Goal: Task Accomplishment & Management: Manage account settings

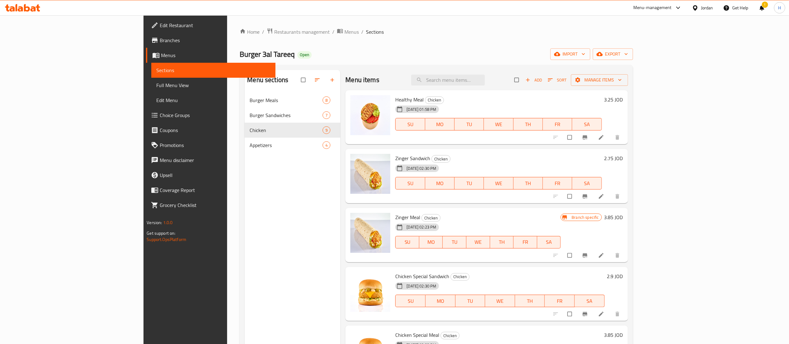
scroll to position [57, 0]
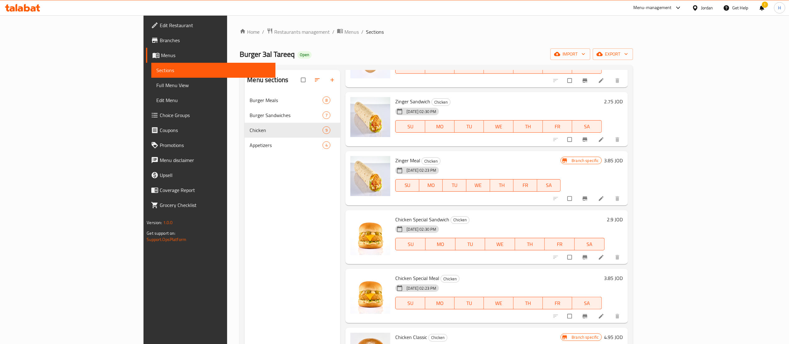
click at [626, 35] on ol "Home / Restaurants management / Menus / Sections" at bounding box center [436, 32] width 393 height 8
click at [594, 27] on div "Home / Restaurants management / Menus / Sections Burger 3al Tareeq Open import …" at bounding box center [436, 223] width 418 height 416
click at [20, 10] on icon at bounding box center [22, 7] width 35 height 7
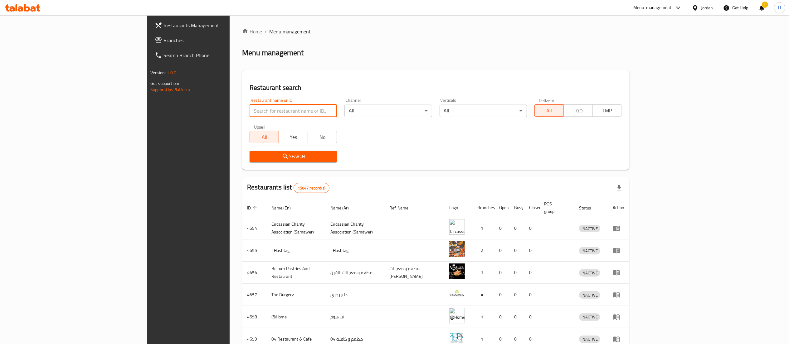
click at [163, 36] on span "Branches" at bounding box center [218, 39] width 110 height 7
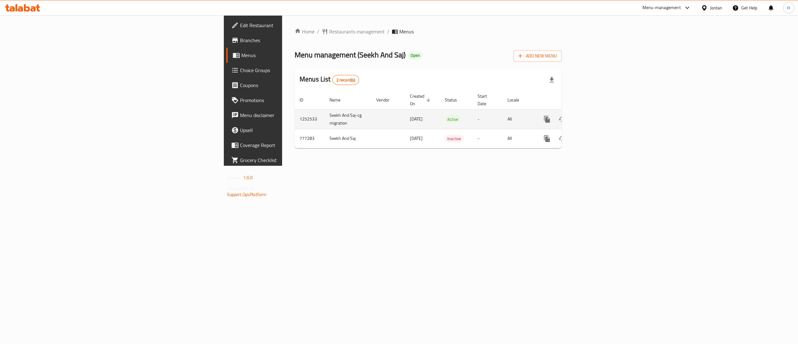
click at [596, 115] on icon "enhanced table" at bounding box center [592, 118] width 7 height 7
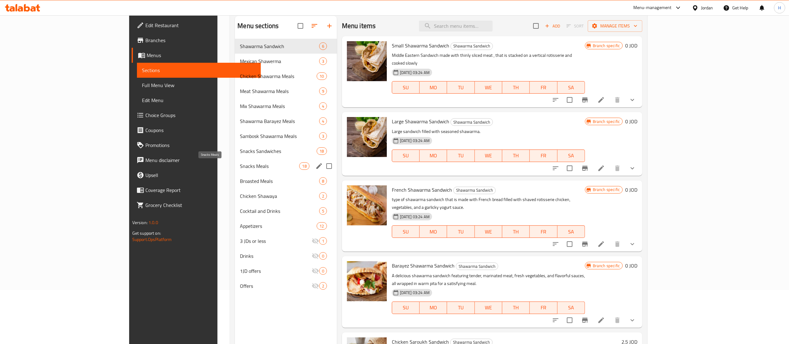
scroll to position [25, 0]
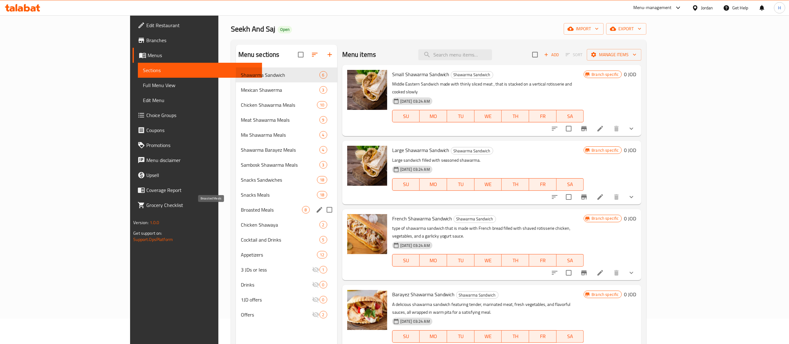
click at [241, 208] on span "Broasted Meals" at bounding box center [271, 209] width 61 height 7
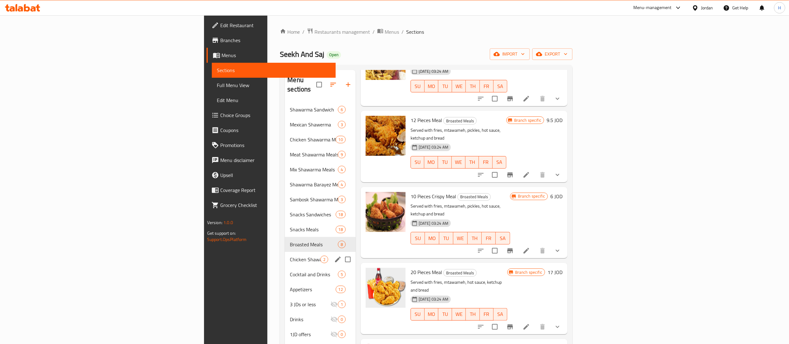
click at [290, 255] on span "Chicken Shawaya" at bounding box center [305, 258] width 30 height 7
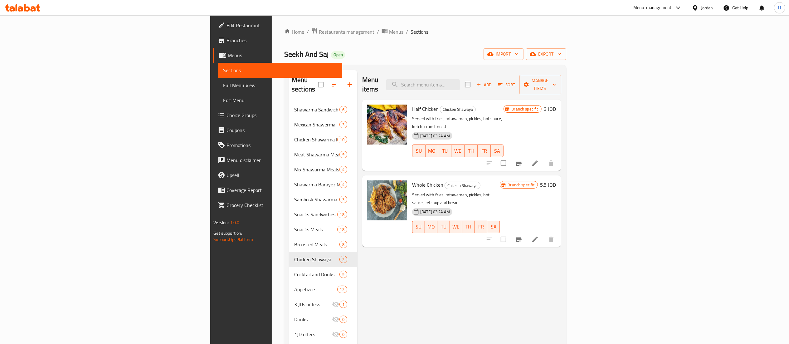
click at [226, 112] on span "Choice Groups" at bounding box center [281, 114] width 110 height 7
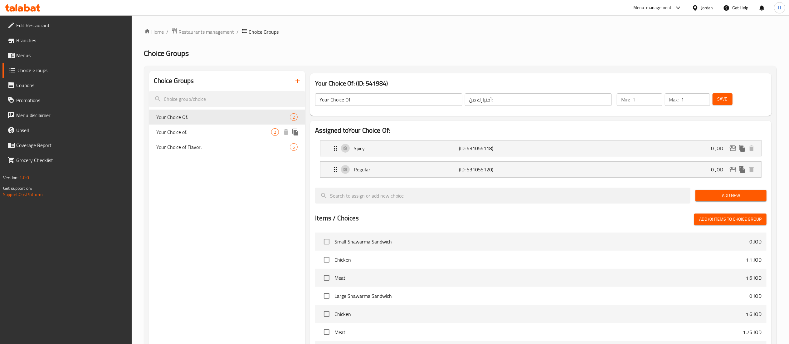
click at [208, 136] on div "Your Choice of: 2" at bounding box center [227, 131] width 156 height 15
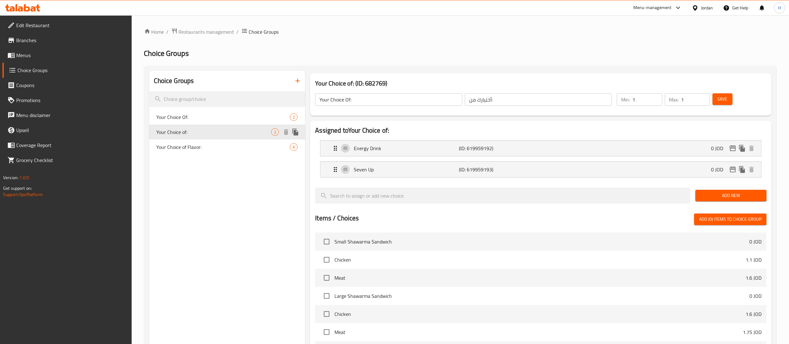
type input "Your Choice of:"
type input "اختيارك من"
click at [204, 149] on span "Your Choice of Flavor:" at bounding box center [214, 146] width 115 height 7
type input "Your Choice of Flavor:"
type input "اختيارك من النكهة"
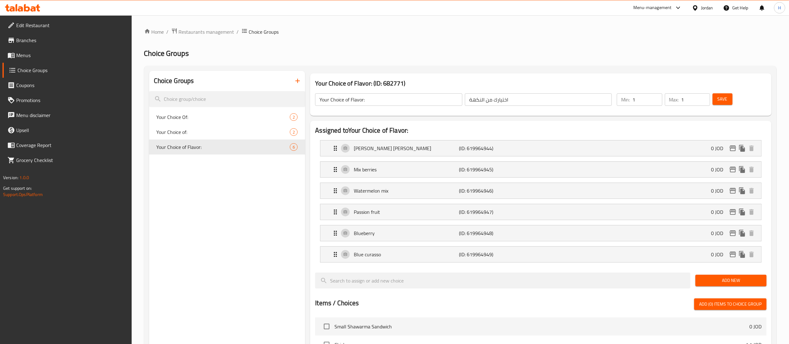
click at [208, 171] on div "Choice Groups Your Choice Of: 2 Your Choice of: 2 Your Choice of Flavor: 6" at bounding box center [227, 321] width 156 height 501
drag, startPoint x: 293, startPoint y: 86, endPoint x: 296, endPoint y: 90, distance: 4.4
click at [293, 88] on div "Choice Groups" at bounding box center [227, 81] width 156 height 20
click at [300, 85] on icon "button" at bounding box center [297, 80] width 7 height 7
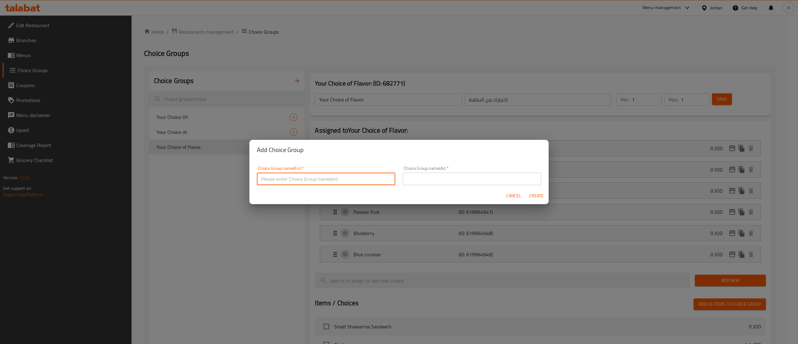
click at [307, 182] on input "text" at bounding box center [326, 178] width 138 height 12
type input "Your Choice Of"
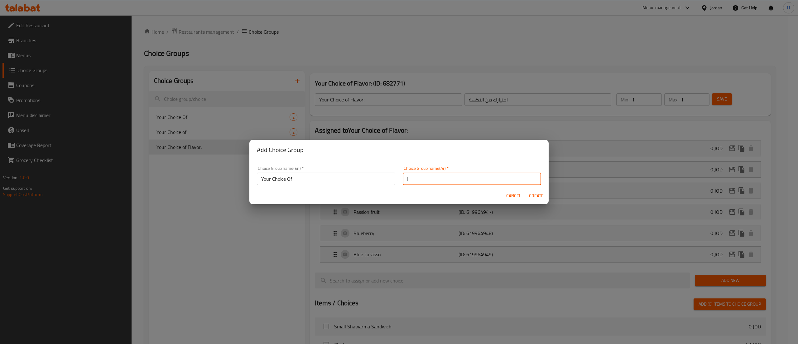
type input "اختيارك من"
click at [526, 190] on button "Create" at bounding box center [536, 196] width 20 height 12
type input "Your Choice Of"
type input "اختيارك من"
type input "0"
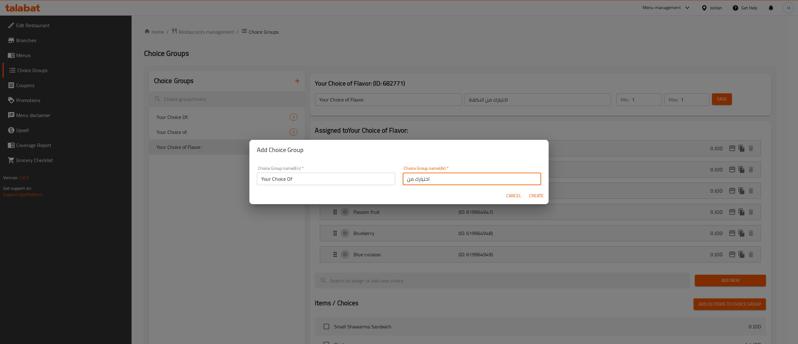
type input "0"
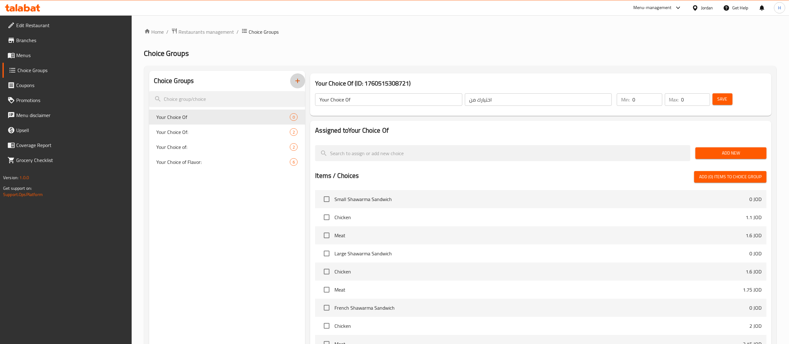
click at [743, 154] on span "Add New" at bounding box center [730, 153] width 61 height 8
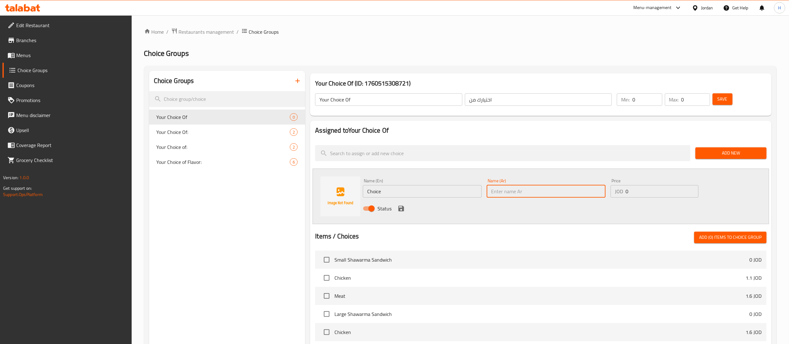
click at [574, 192] on input "text" at bounding box center [546, 191] width 119 height 12
paste input "مندي"
type input "مندي"
click at [460, 191] on input "Choice" at bounding box center [422, 191] width 119 height 12
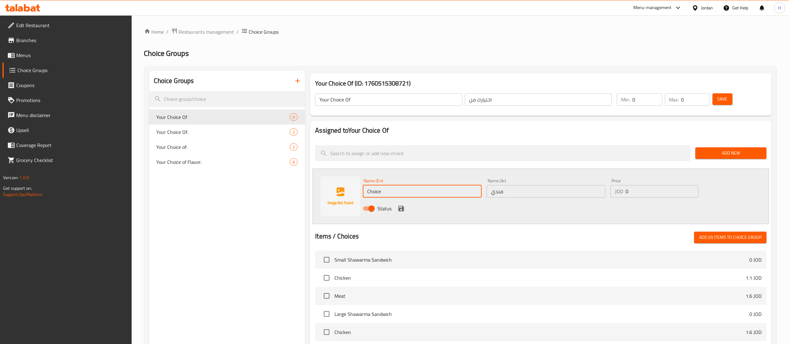
drag, startPoint x: 460, startPoint y: 191, endPoint x: 335, endPoint y: 189, distance: 124.8
click at [335, 189] on div "Name (En) Choice Name (En) Name (Ar) مندي Name (Ar) Price JOD 0 Price Status" at bounding box center [541, 196] width 456 height 56
type input "’"
type input "Mandi"
drag, startPoint x: 587, startPoint y: 217, endPoint x: 576, endPoint y: 214, distance: 11.5
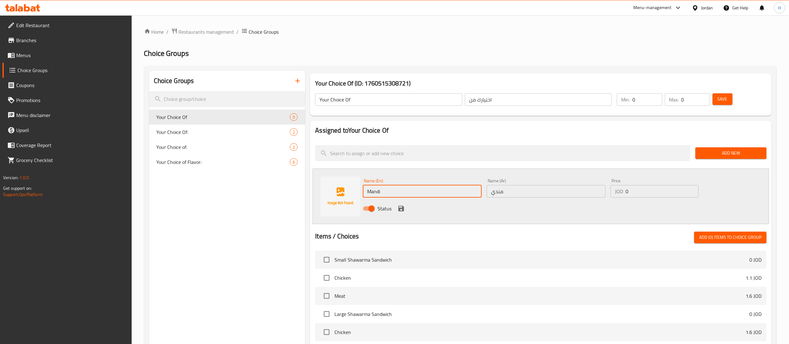
click at [587, 217] on div "Name (En) Mandi Name (En) Name (Ar) مندي Name (Ar) Price JOD 0 Price Status" at bounding box center [541, 196] width 456 height 56
click at [402, 206] on icon "save" at bounding box center [400, 208] width 7 height 7
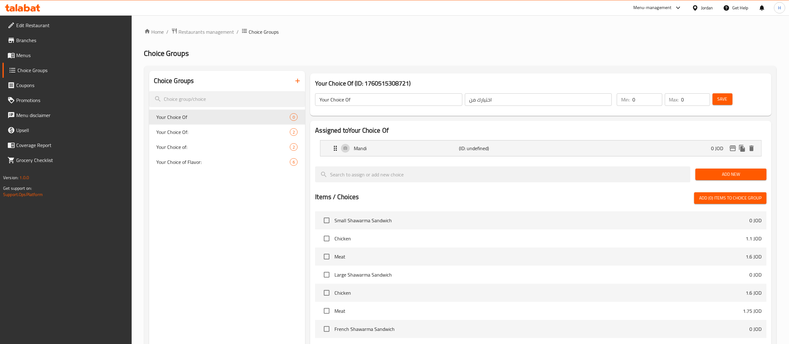
click at [701, 175] on span "Add New" at bounding box center [730, 174] width 61 height 8
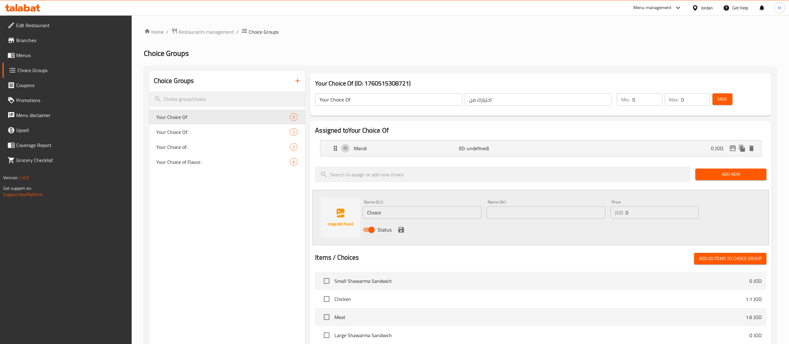
click at [496, 211] on input "text" at bounding box center [546, 212] width 119 height 12
paste input "كبسه"
type input "كبسه"
drag, startPoint x: 446, startPoint y: 208, endPoint x: 200, endPoint y: 208, distance: 246.1
click at [200, 209] on div "Choice Groups Your Choice Of 0 Your Choice Of: 2 Your Choice of: 2 Your Choice …" at bounding box center [461, 299] width 625 height 456
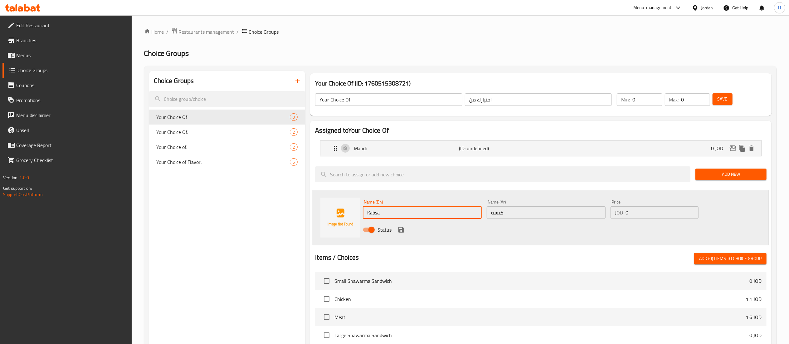
type input "Kabsa"
click at [398, 225] on div "Status" at bounding box center [545, 229] width 371 height 17
click at [400, 231] on icon "save" at bounding box center [401, 230] width 6 height 6
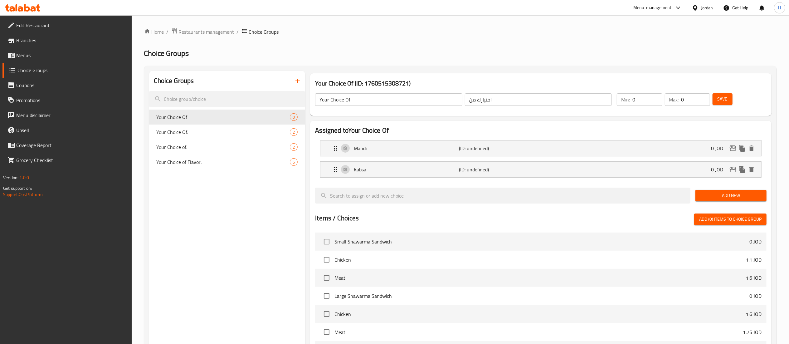
click at [714, 193] on span "Add New" at bounding box center [730, 195] width 61 height 8
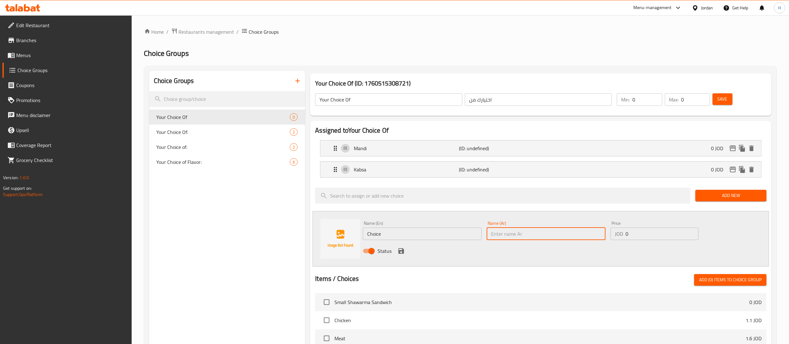
click at [508, 235] on input "text" at bounding box center [546, 233] width 119 height 12
paste input "برياني"
type input "برياني"
drag, startPoint x: 410, startPoint y: 234, endPoint x: 310, endPoint y: 223, distance: 101.0
click at [310, 223] on div "Assigned to Your Choice Of Mandi (ID: undefined) 0 JOD Name (En) Mandi Name (En…" at bounding box center [540, 311] width 461 height 381
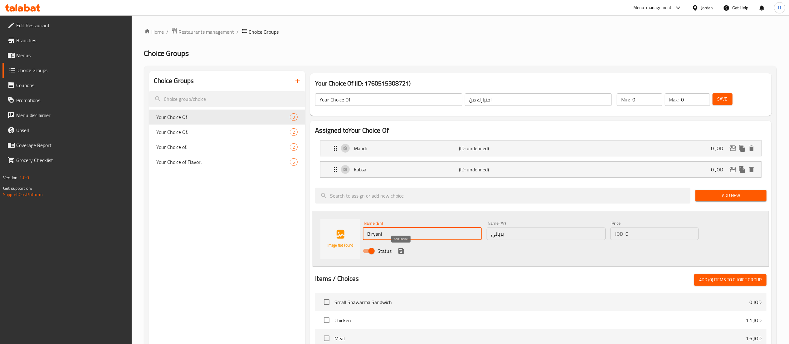
type input "Biryani"
click at [399, 252] on icon "save" at bounding box center [401, 251] width 6 height 6
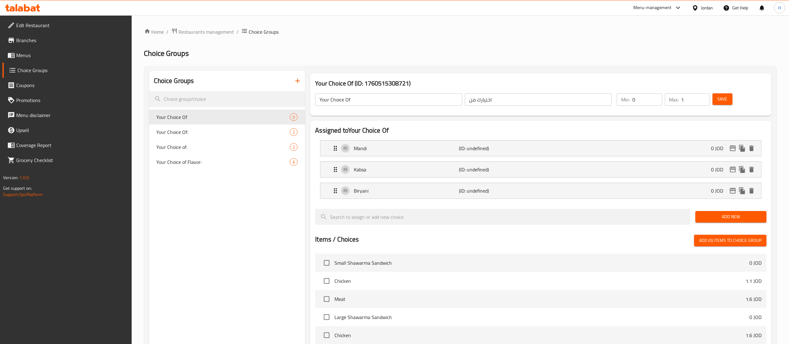
type input "1"
click at [704, 97] on input "1" at bounding box center [695, 99] width 29 height 12
drag, startPoint x: 653, startPoint y: 95, endPoint x: 680, endPoint y: 94, distance: 26.9
type input "1"
click at [654, 96] on input "1" at bounding box center [647, 99] width 30 height 12
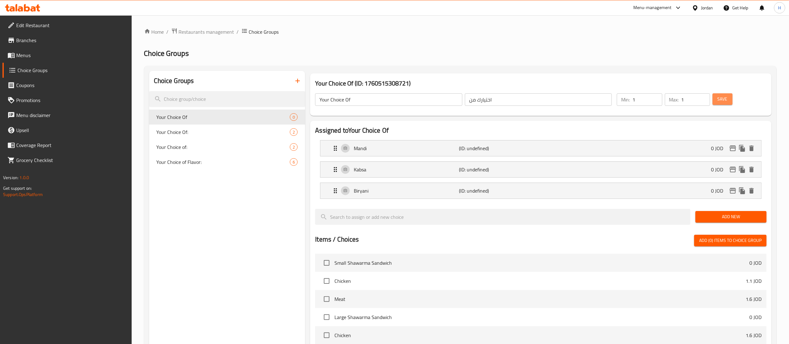
click at [724, 97] on span "Save" at bounding box center [722, 99] width 10 height 8
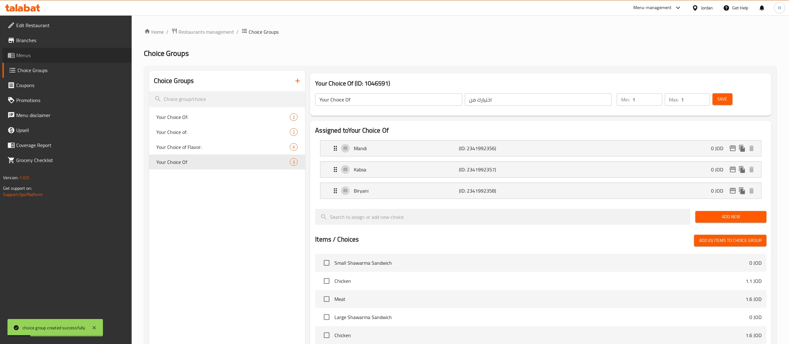
click at [26, 55] on span "Menus" at bounding box center [71, 54] width 110 height 7
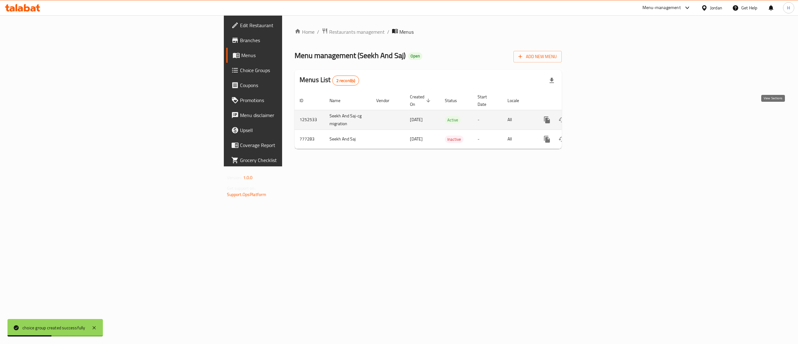
click at [600, 117] on link "enhanced table" at bounding box center [592, 119] width 15 height 15
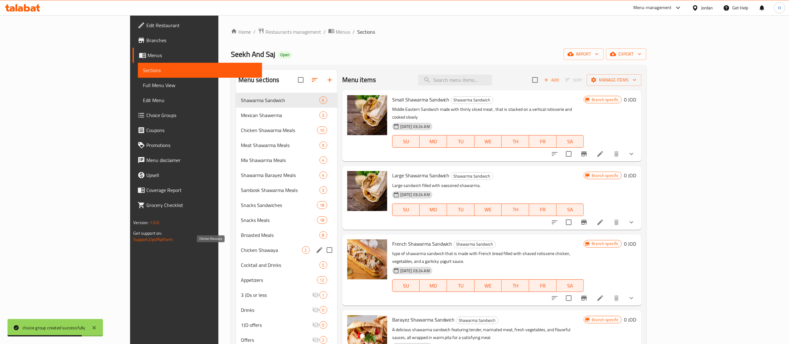
click at [241, 248] on span "Chicken Shawaya" at bounding box center [271, 249] width 61 height 7
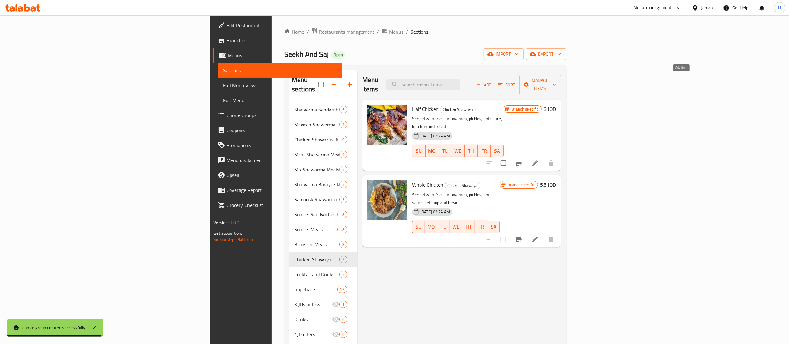
click at [492, 81] on span "Add" at bounding box center [484, 84] width 17 height 7
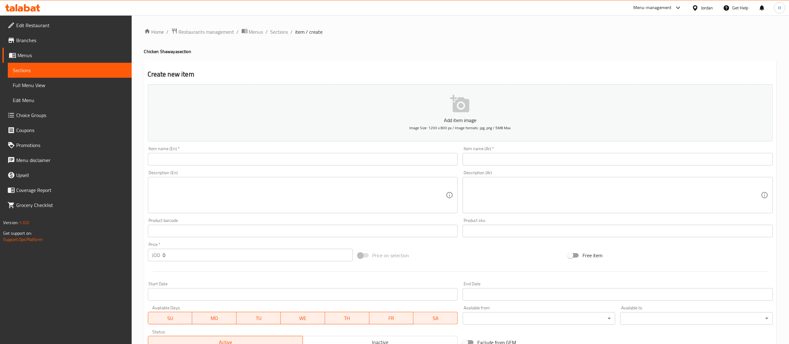
click at [642, 161] on input "text" at bounding box center [618, 159] width 310 height 12
paste input "سدر رز مندي /كبسه/برياني"
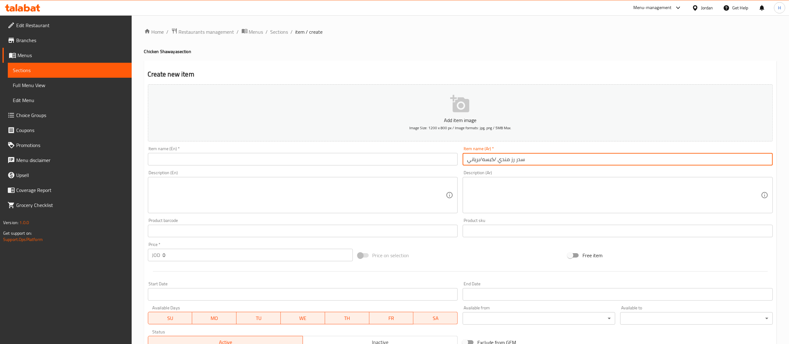
type input "سدر رز مندي /كبسه/برياني"
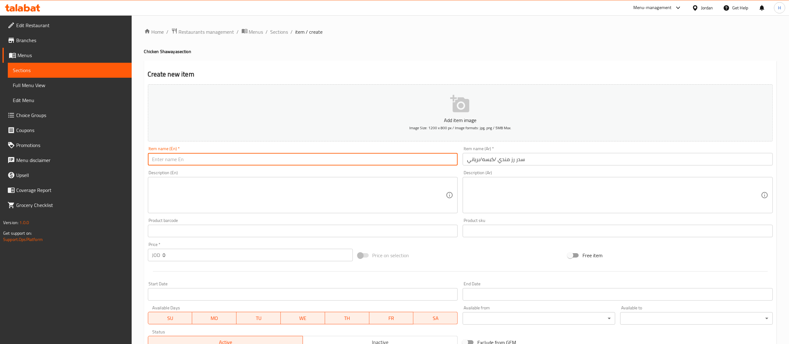
click at [227, 158] on input "text" at bounding box center [303, 159] width 310 height 12
paste input "Sidr mandi rice/kabsa/biryani"
type input "Sidr mandi rice/kabsa/biryani"
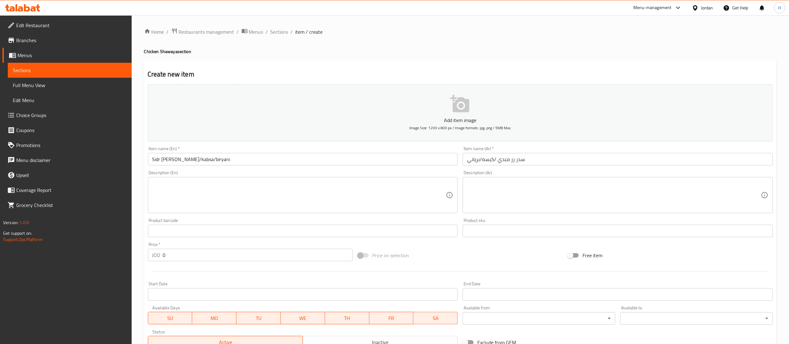
click at [647, 186] on textarea at bounding box center [614, 195] width 294 height 30
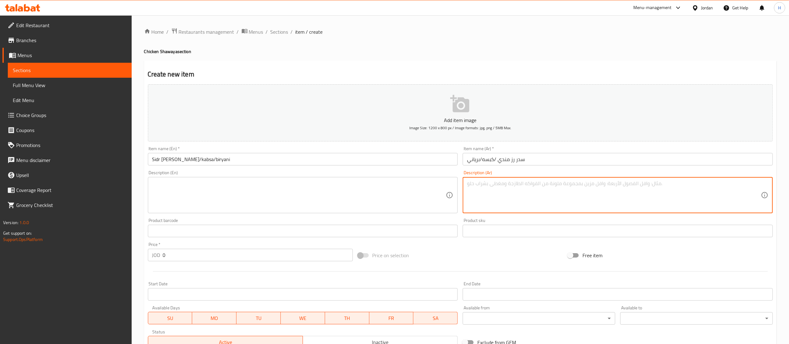
paste textarea "مع جاجه شواي+ ٢ لبن + ٤ دقوس"
type textarea "مع جاجه شواي+ ٢ لبن + ٤ دقوس"
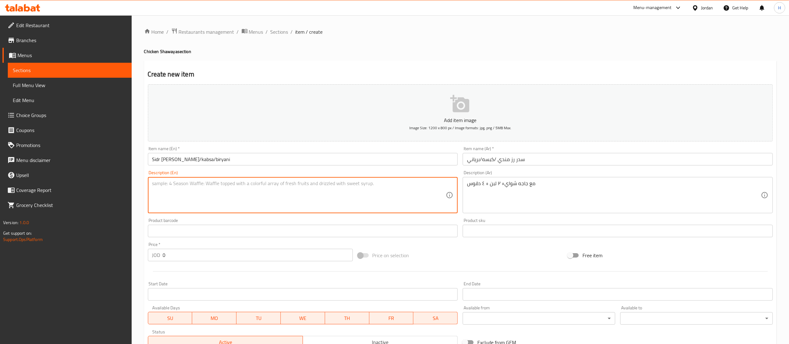
click at [265, 189] on textarea at bounding box center [299, 195] width 294 height 30
paste textarea "With grilled chicken + 2 milk + 4 daqoos"
drag, startPoint x: 202, startPoint y: 184, endPoint x: 206, endPoint y: 184, distance: 3.4
click at [206, 184] on textarea "With grilled chicken + 2 milk + 4 daqoos" at bounding box center [299, 195] width 294 height 30
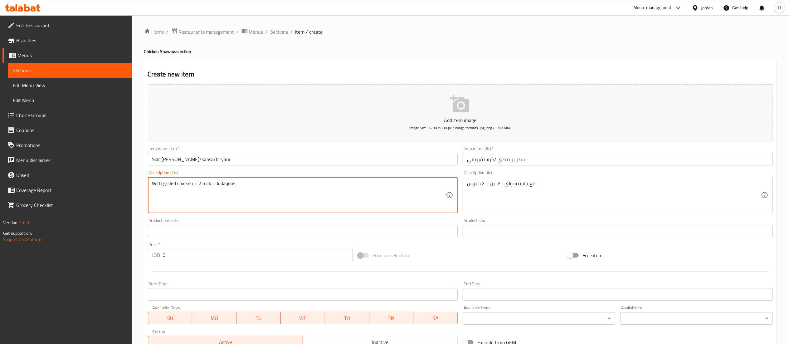
click at [203, 185] on textarea "With grilled chicken + 2 milk + 4 daqoos" at bounding box center [299, 195] width 294 height 30
click at [206, 184] on textarea "With grilled chicken + 2 milk + 4 daqoos" at bounding box center [299, 195] width 294 height 30
type textarea "With grilled chicken + 2 yogurt + 4 daqoos"
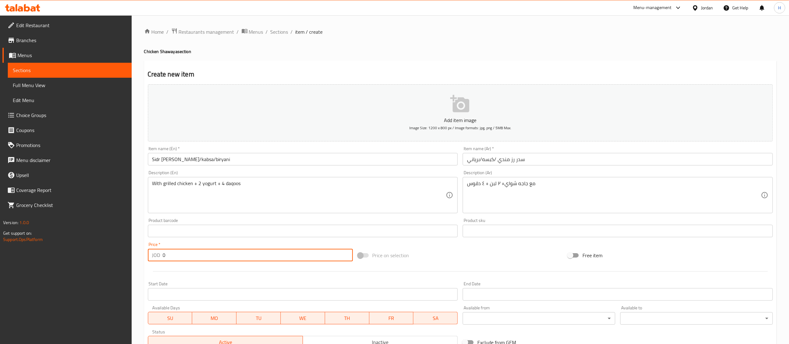
drag, startPoint x: 172, startPoint y: 256, endPoint x: 39, endPoint y: 260, distance: 133.2
click at [39, 261] on div "Edit Restaurant Branches Menus Sections Full Menu View Edit Menu Choice Groups …" at bounding box center [394, 227] width 789 height 425
type input "9"
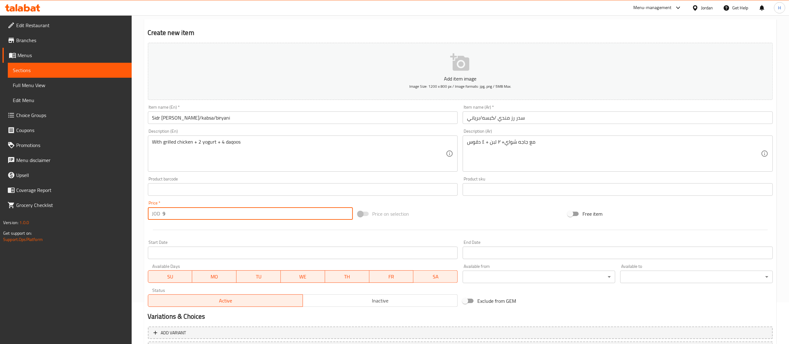
scroll to position [96, 0]
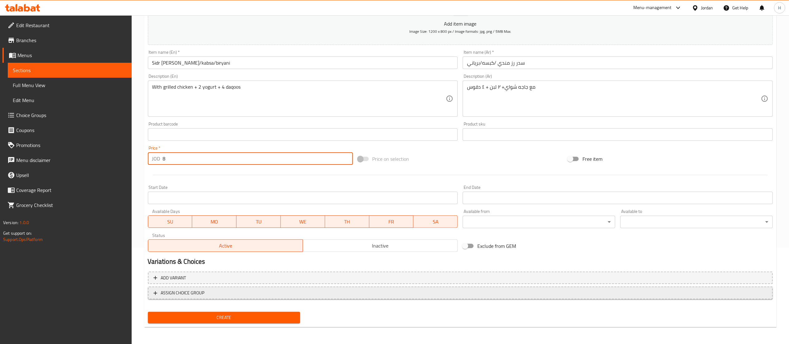
type input "8"
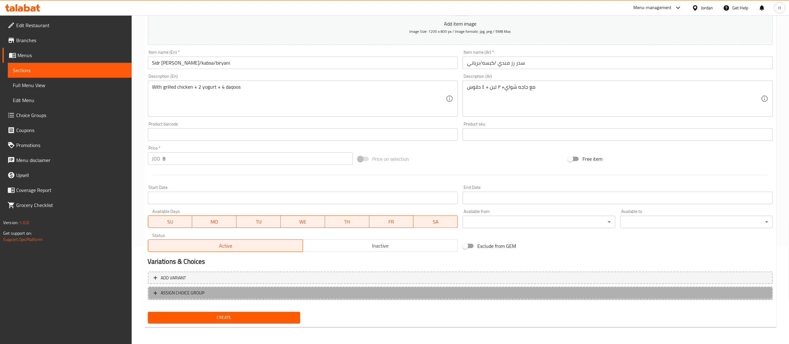
click at [259, 292] on span "ASSIGN CHOICE GROUP" at bounding box center [459, 293] width 613 height 8
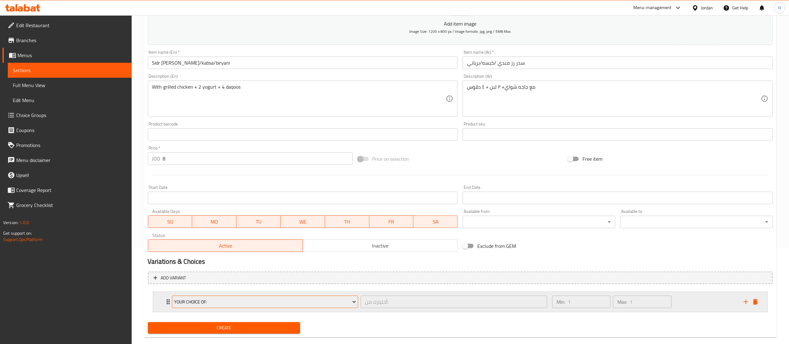
click at [263, 302] on span "Your Choice Of:" at bounding box center [265, 302] width 182 height 8
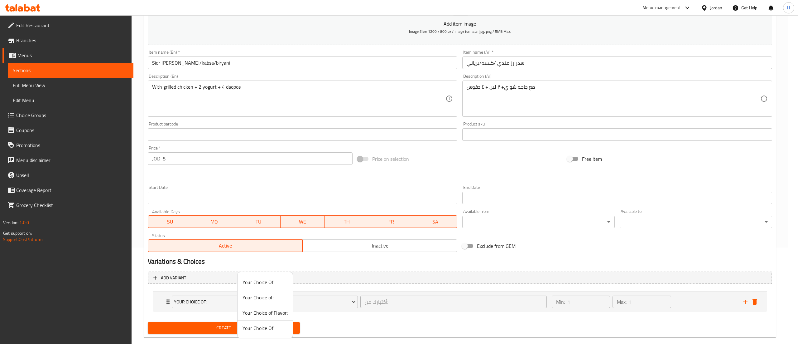
click at [266, 327] on span "Your Choice Of" at bounding box center [265, 327] width 45 height 7
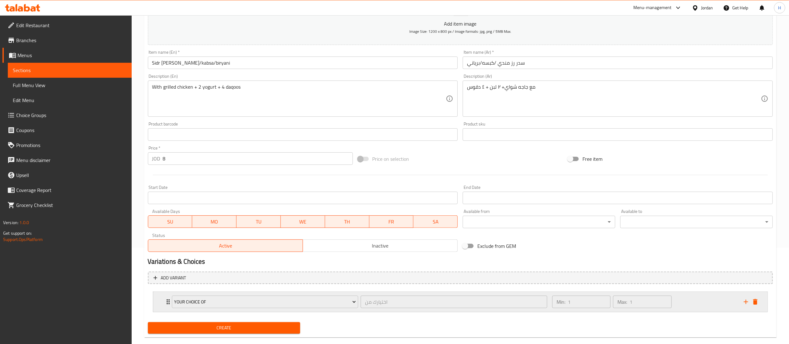
click at [710, 305] on div "Min: 1 ​ Max: 1 ​" at bounding box center [643, 302] width 191 height 20
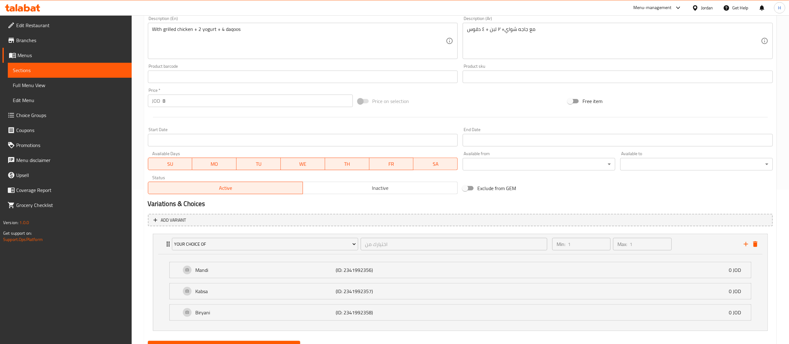
scroll to position [185, 0]
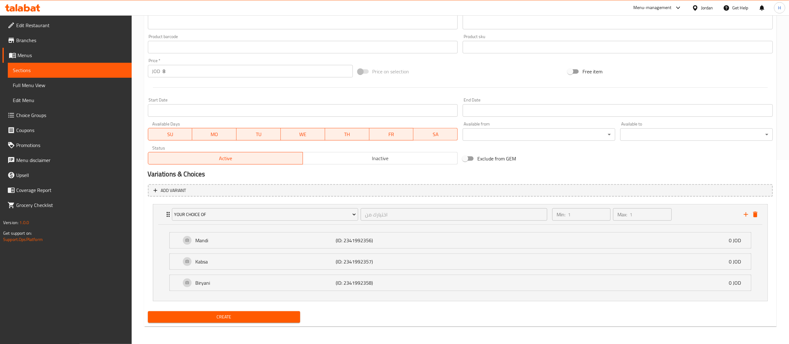
click at [194, 310] on div "Create" at bounding box center [223, 316] width 157 height 17
click at [203, 317] on span "Create" at bounding box center [224, 317] width 143 height 8
click at [230, 316] on span "Create" at bounding box center [224, 317] width 143 height 8
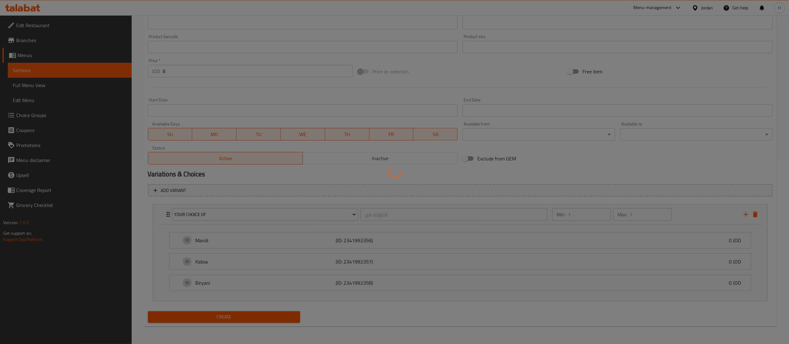
type input "0"
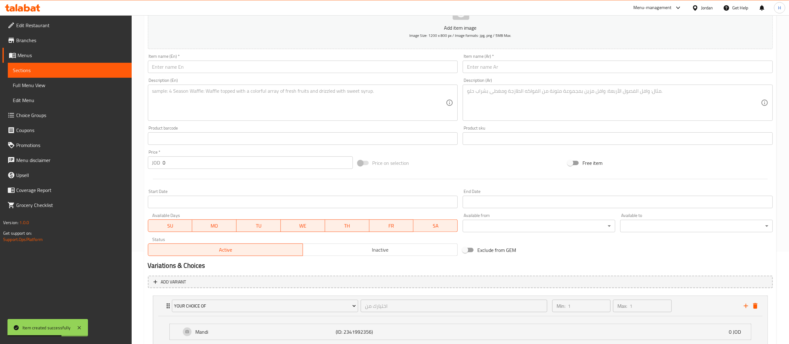
scroll to position [0, 0]
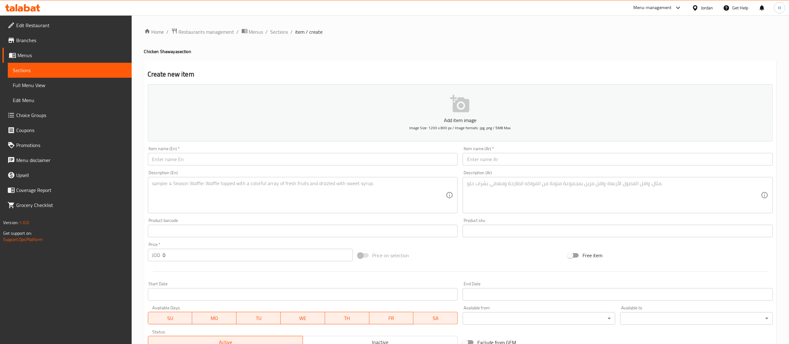
click at [583, 65] on div "Create new item Add item image Image Size: 1200 x 800 px / Image formats: jpg, …" at bounding box center [460, 286] width 632 height 450
click at [524, 158] on input "text" at bounding box center [618, 159] width 310 height 12
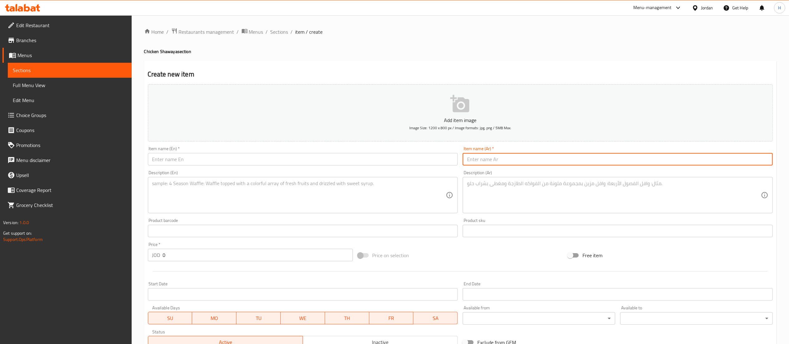
paste input "سدر رز مندي /كبسه/برياني"
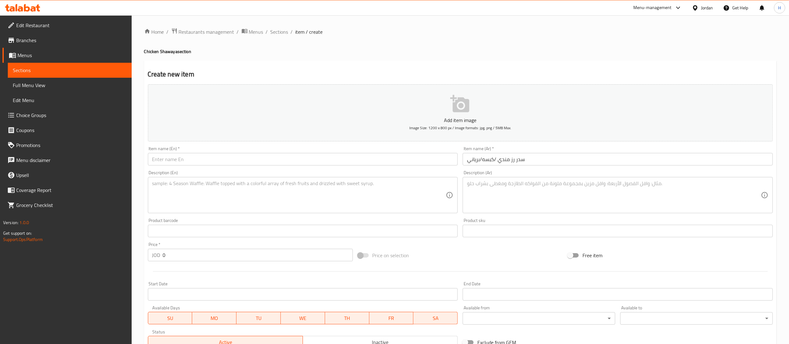
click at [332, 148] on div "Item name (En)   * Item name (En) *" at bounding box center [303, 155] width 310 height 19
click at [498, 163] on input "سدر رز مندي /كبسه/برياني" at bounding box center [618, 159] width 310 height 12
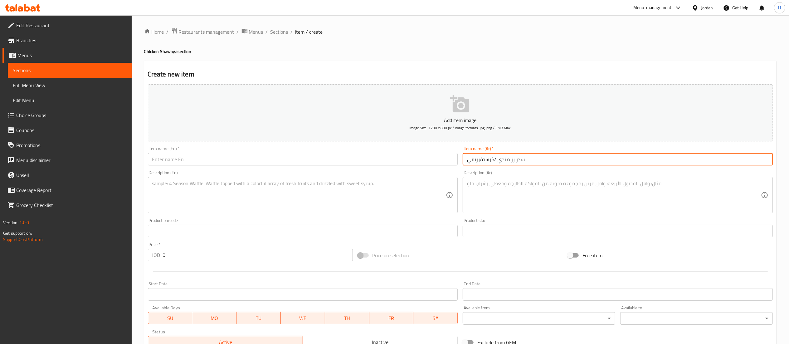
click at [498, 163] on input "سدر رز مندي /كبسه/برياني" at bounding box center [618, 159] width 310 height 12
paste input "مع جاجه بروستيد"
type input "سدر رز مندي /كبسه/برياني مع جاجه بروستيد"
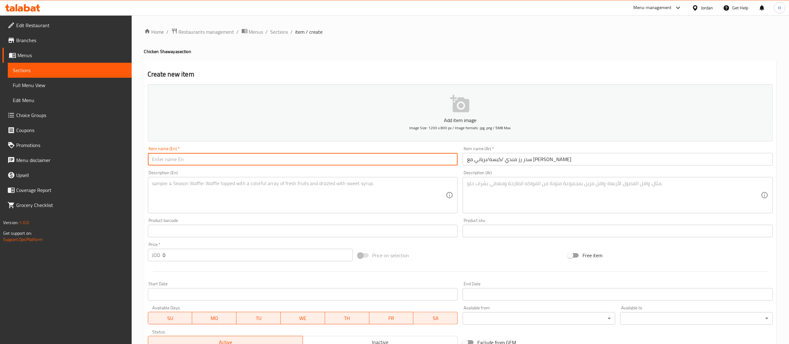
click at [256, 157] on input "text" at bounding box center [303, 159] width 310 height 12
paste input "Sidr mandi rice/kabsa/biryani With broasted chicken"
type input "Sidr mandi rice/kabsa/biryani With broasted chicken"
click at [377, 206] on textarea at bounding box center [299, 195] width 294 height 30
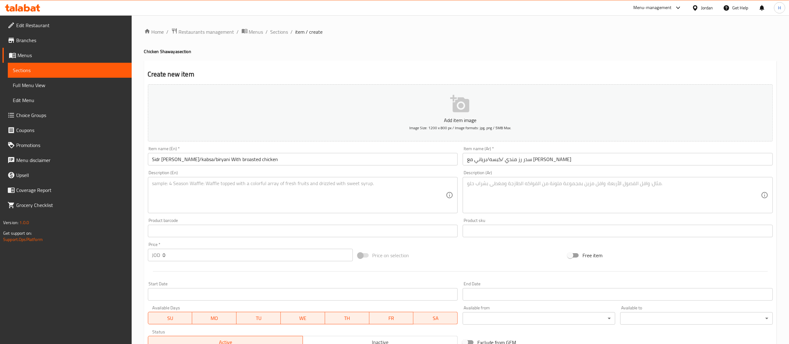
click at [632, 184] on textarea at bounding box center [614, 195] width 294 height 30
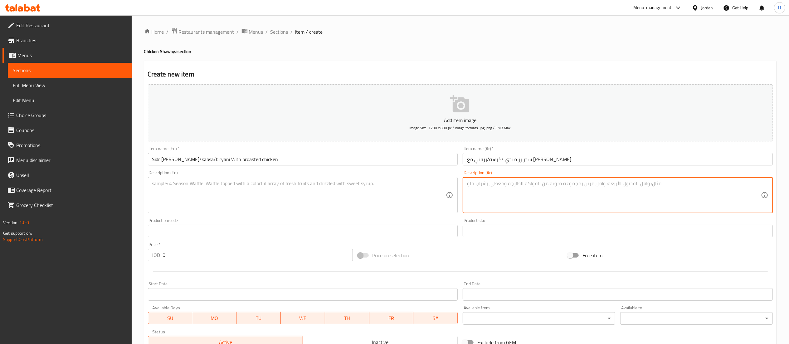
paste textarea "حار او بارد + ٢ لبن + ٤ دقوس"
type textarea "حار او بارد + ٢ لبن + ٤ دقوس"
click at [226, 193] on textarea at bounding box center [299, 195] width 294 height 30
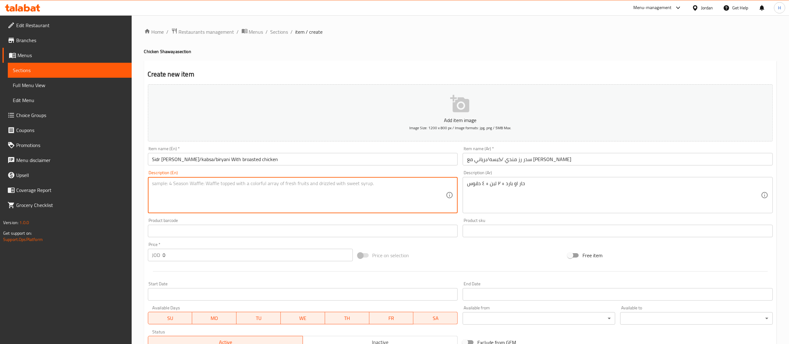
paste textarea "Hot or cold + 2 milk + 4 daqoos"
click at [186, 183] on textarea "Hot or cold + 2 milk + 4 daqoos" at bounding box center [299, 195] width 294 height 30
click at [245, 193] on textarea "Hot or cold + 2 yogurt + 4 daqoos" at bounding box center [299, 195] width 294 height 30
type textarea "Hot or cold + 2 yogurt + 4 daqoos"
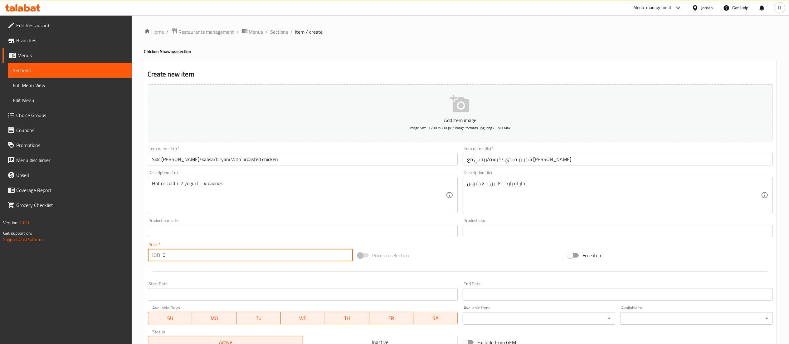
drag, startPoint x: 197, startPoint y: 256, endPoint x: 108, endPoint y: 245, distance: 90.2
click at [108, 245] on div "Edit Restaurant Branches Menus Sections Full Menu View Edit Menu Choice Groups …" at bounding box center [394, 271] width 789 height 512
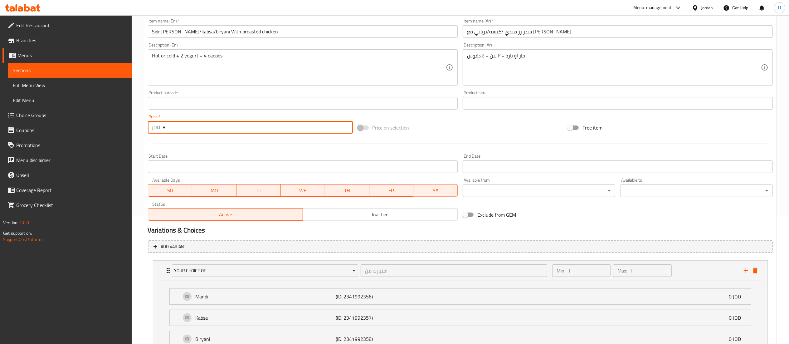
scroll to position [185, 0]
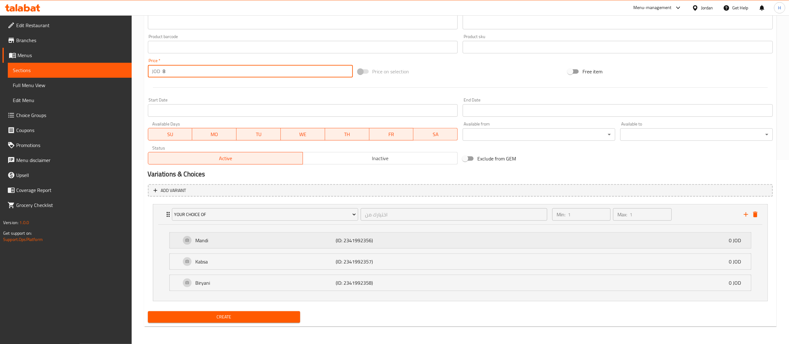
type input "8"
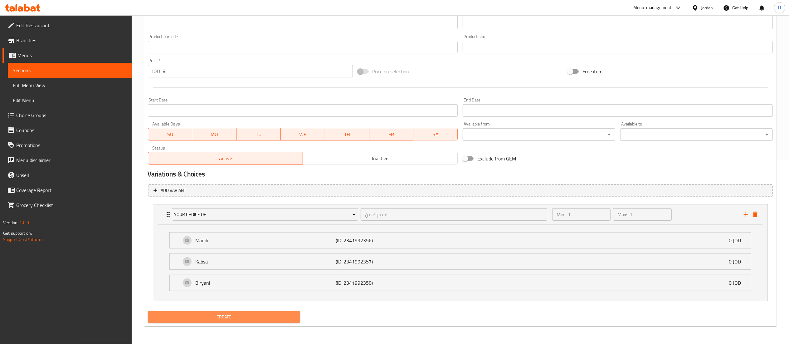
click at [218, 319] on span "Create" at bounding box center [224, 317] width 143 height 8
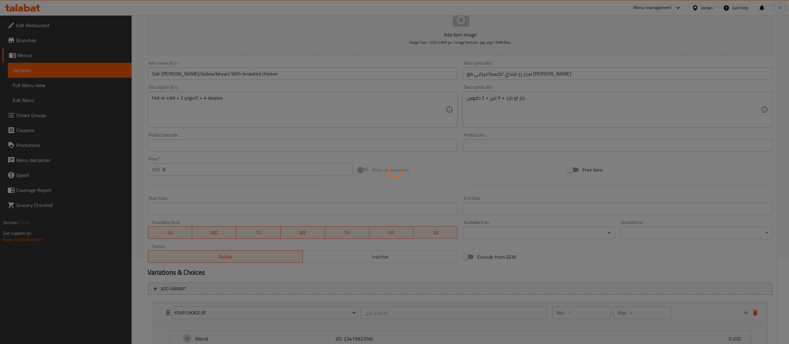
scroll to position [0, 0]
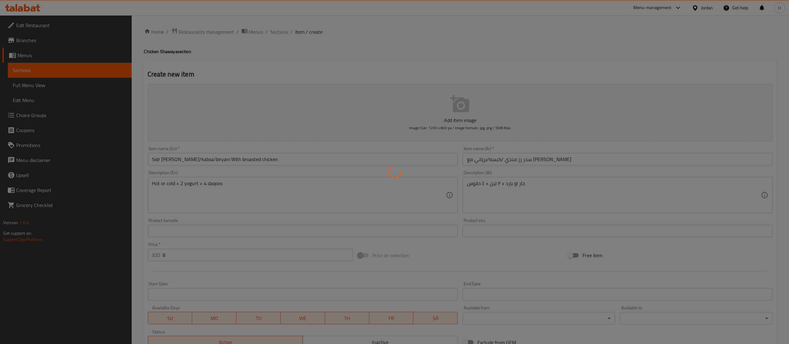
type input "0"
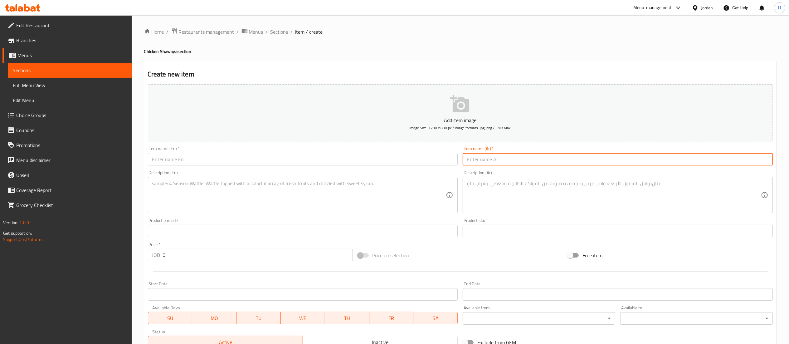
click at [581, 163] on input "text" at bounding box center [618, 159] width 310 height 12
paste input "وجبه فرديه أرز مندي /كبسه /برياني مع نص جاجه شواي"
type input "وجبه فرديه أرز مندي /كبسه /برياني مع نص جاجه شواي"
click at [401, 157] on input "text" at bounding box center [303, 159] width 310 height 12
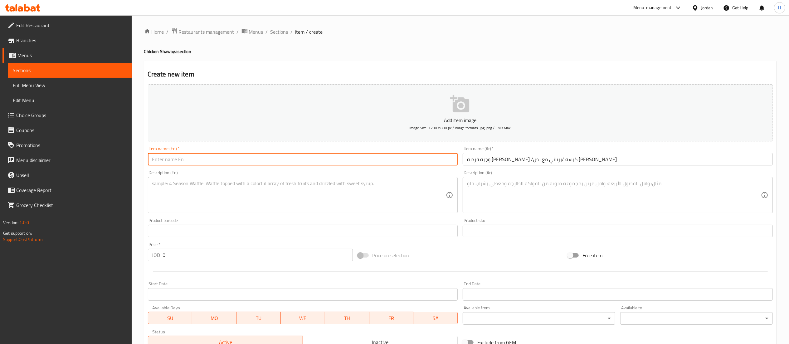
drag, startPoint x: 220, startPoint y: 155, endPoint x: 219, endPoint y: 148, distance: 6.7
click at [220, 152] on div "Item name (En)   * Item name (En) *" at bounding box center [303, 155] width 310 height 19
paste input "Individual meal: Mandi rice, Kabsa rice, Biryani rice, with half a grilled chic…"
type input "Individual meal: Mandi rice, Kabsa rice, Biryani rice, with half a grilled chic…"
click at [252, 187] on textarea at bounding box center [299, 195] width 294 height 30
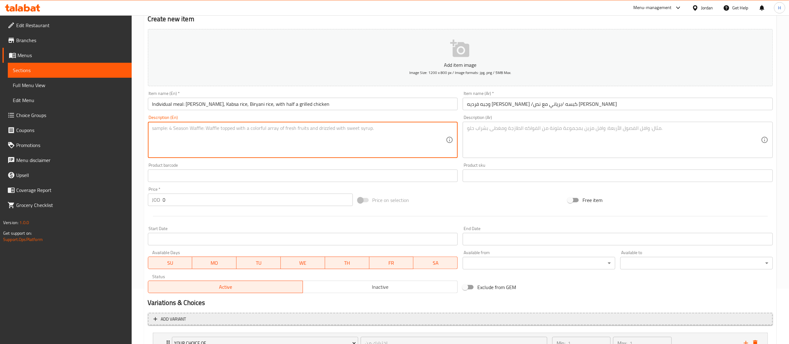
scroll to position [125, 0]
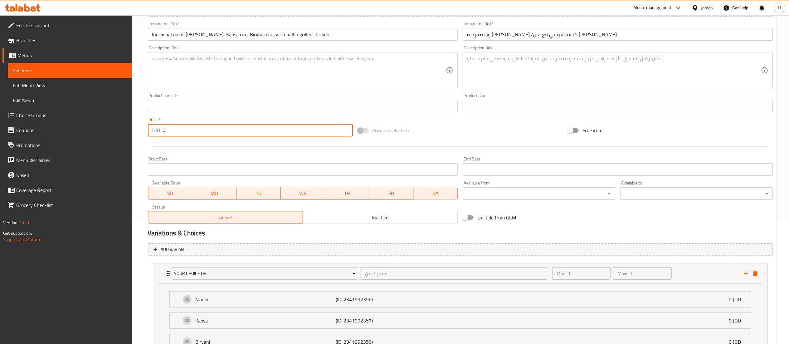
drag, startPoint x: 170, startPoint y: 135, endPoint x: 138, endPoint y: 137, distance: 31.9
click at [138, 137] on div "Home / Restaurants management / Menus / Sections / item / create Chicken Shaway…" at bounding box center [460, 147] width 657 height 512
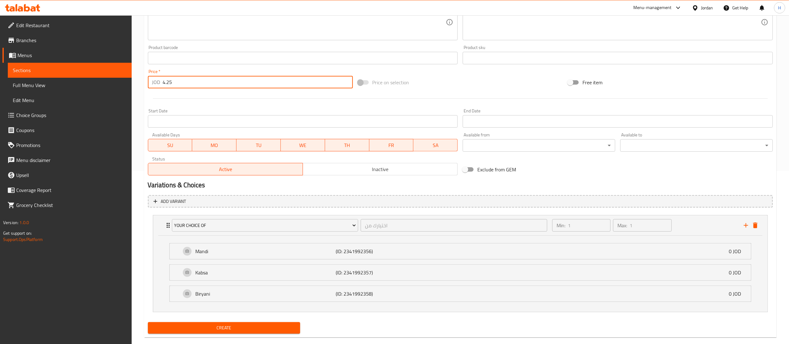
scroll to position [185, 0]
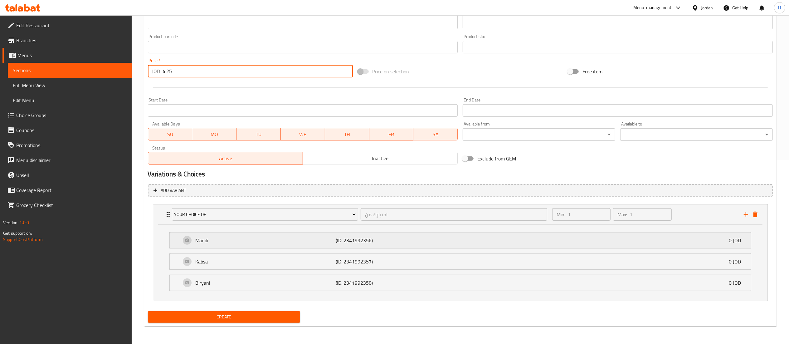
type input "4.25"
click at [257, 317] on span "Create" at bounding box center [224, 317] width 143 height 8
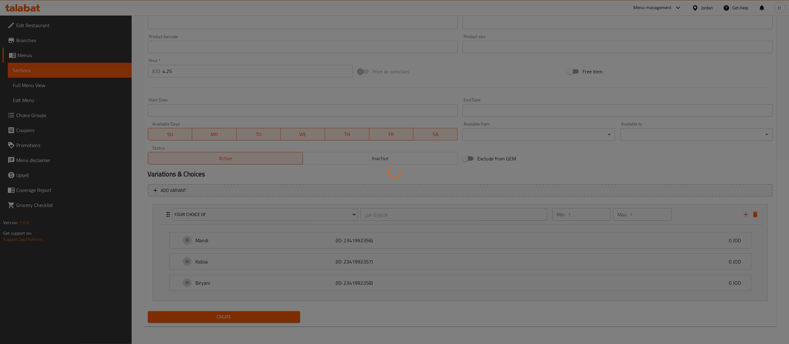
type input "0"
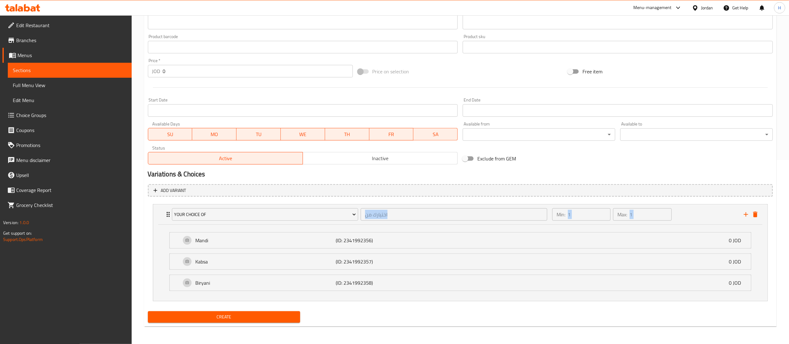
click at [606, 181] on div "Add item image Image Size: 1200 x 800 px / Image formats: jpg, png / 5MB Max. I…" at bounding box center [460, 111] width 630 height 427
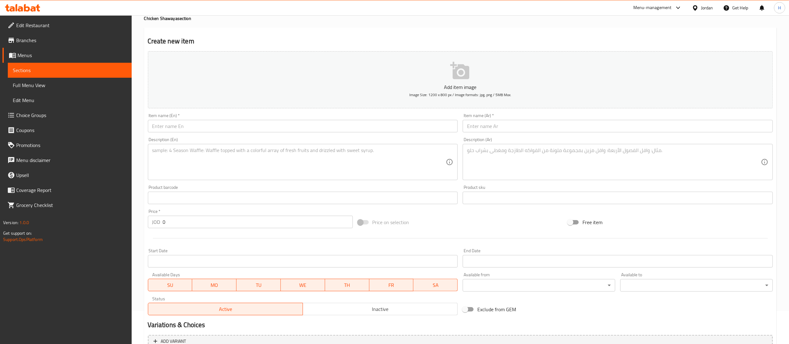
scroll to position [0, 0]
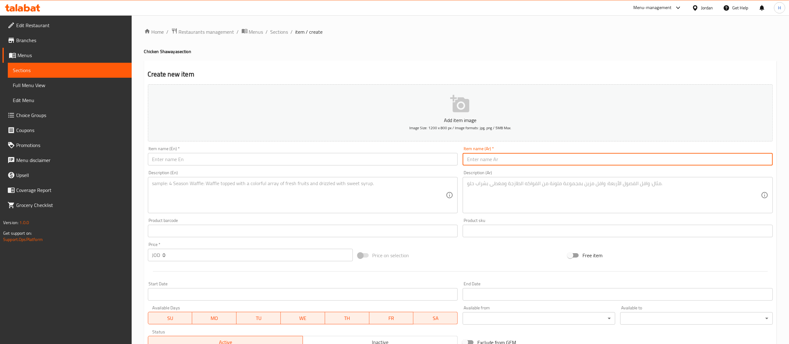
click at [499, 157] on input "text" at bounding box center [618, 159] width 310 height 12
paste input "وجبه فرديه مندي/كبسه/برياني مع نص جاجه بروستيد حار او بارد"
type input "وجبه فرديه مندي/كبسه/برياني مع نص جاجه بروستيد حار او بارد"
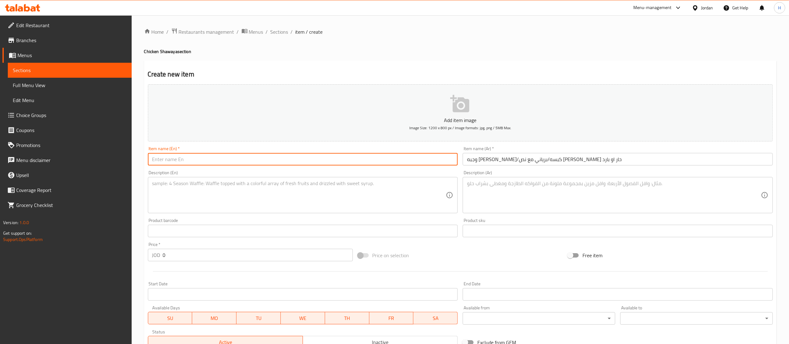
click at [219, 157] on input "text" at bounding box center [303, 159] width 310 height 12
paste input "Individual Mandi/Kabsa/Biryani Meal with half a hot or cold fried chicken"
type input "Individual Mandi/Kabsa/Biryani Meal with half a hot or cold fried chicken"
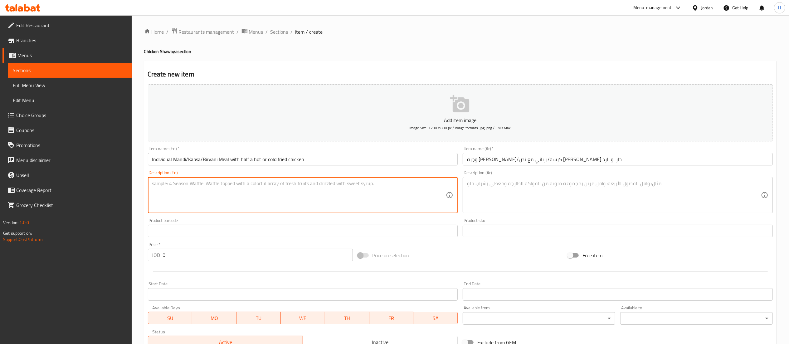
click at [230, 190] on textarea at bounding box center [299, 195] width 294 height 30
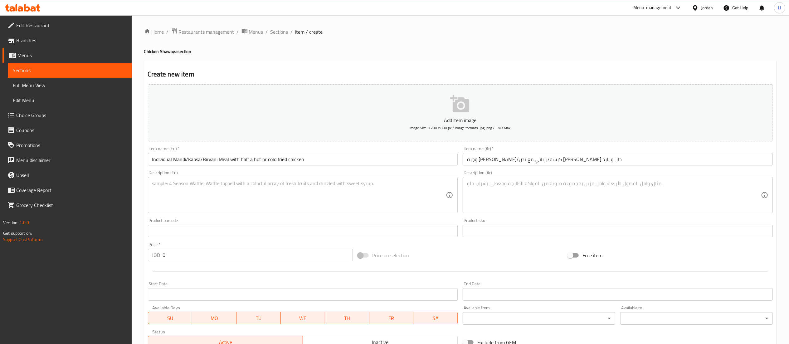
drag, startPoint x: 604, startPoint y: 193, endPoint x: 599, endPoint y: 192, distance: 5.1
click at [604, 193] on textarea at bounding box center [614, 195] width 294 height 30
paste textarea "لبن + ٢دقوس"
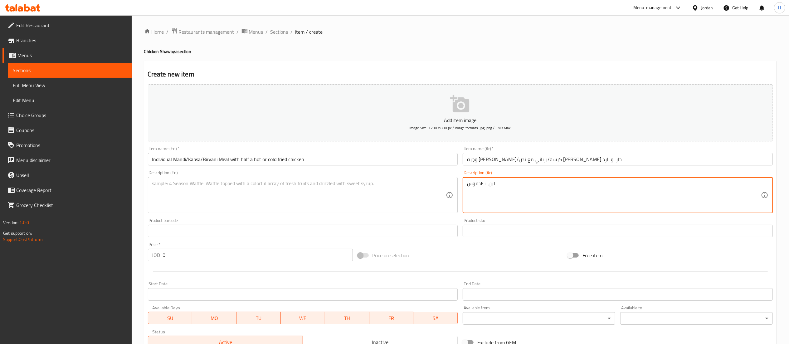
type textarea "لبن + ٢دقوس"
click at [229, 196] on textarea at bounding box center [299, 195] width 294 height 30
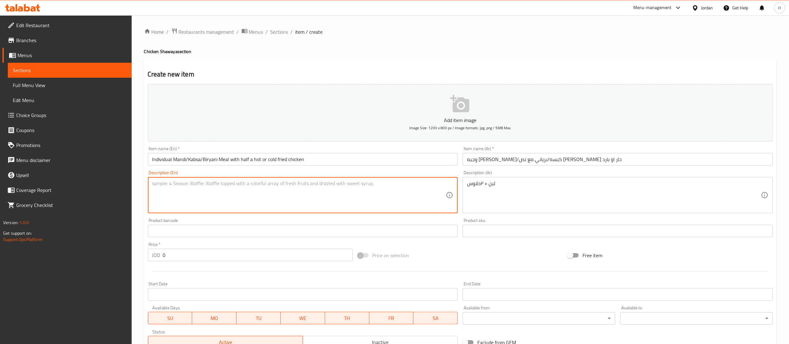
paste textarea "Milk + 2 daqoos"
click at [153, 182] on textarea "Milk + 2 daqoos" at bounding box center [299, 195] width 294 height 30
type textarea "Yogurt + 2 daqoos"
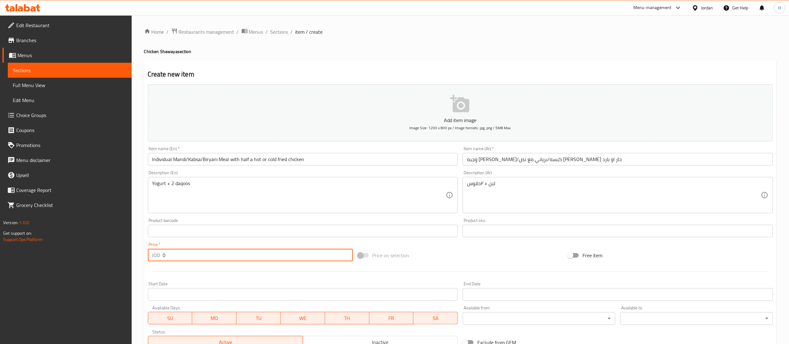
drag, startPoint x: 171, startPoint y: 258, endPoint x: 132, endPoint y: 259, distance: 39.0
click at [132, 259] on div "Home / Restaurants management / Menus / Sections / item / create Chicken Shaway…" at bounding box center [460, 271] width 657 height 512
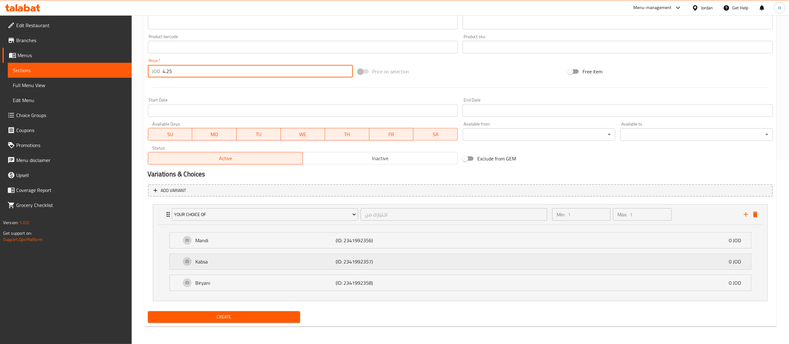
type input "4.25"
click at [748, 213] on icon "add" at bounding box center [745, 214] width 7 height 7
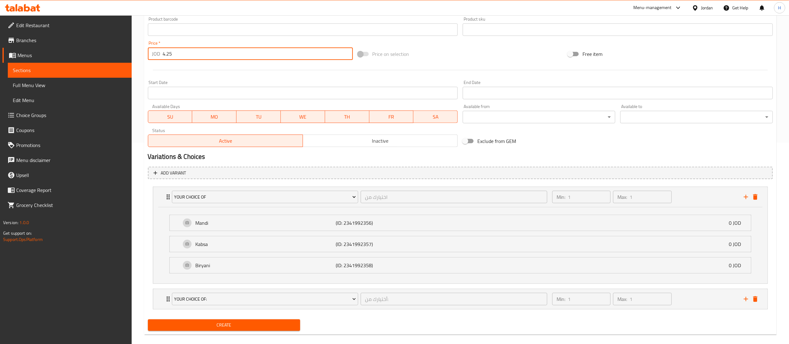
scroll to position [210, 0]
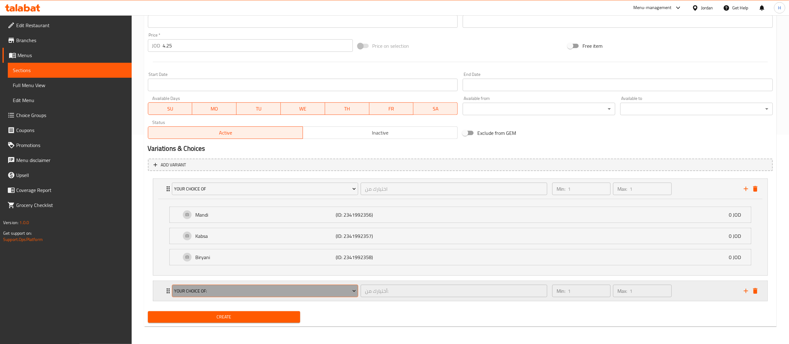
click at [229, 293] on span "Your Choice Of:" at bounding box center [265, 291] width 182 height 8
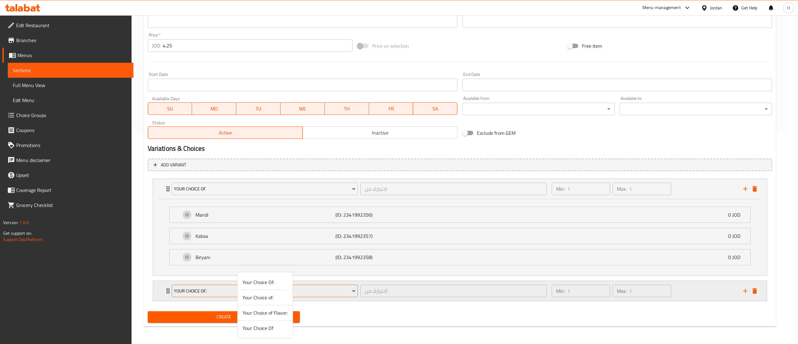
click at [229, 293] on div at bounding box center [399, 172] width 798 height 344
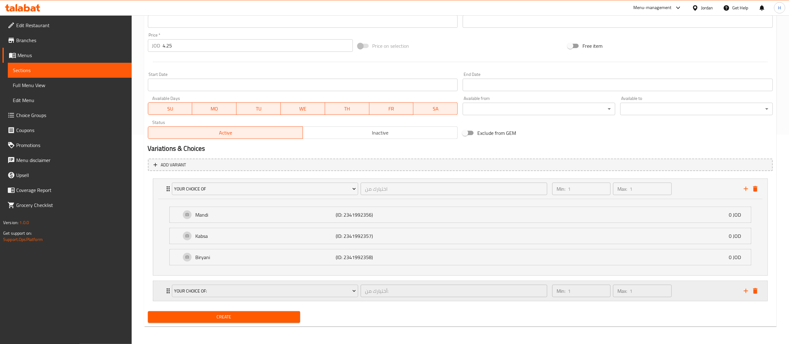
click at [159, 292] on div "Your Choice Of: أختيارك من: ​ Min: 1 ​ Max: 1 ​" at bounding box center [460, 291] width 614 height 20
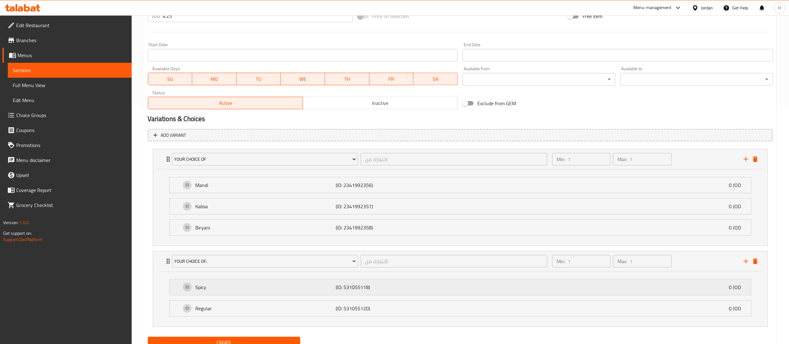
scroll to position [264, 0]
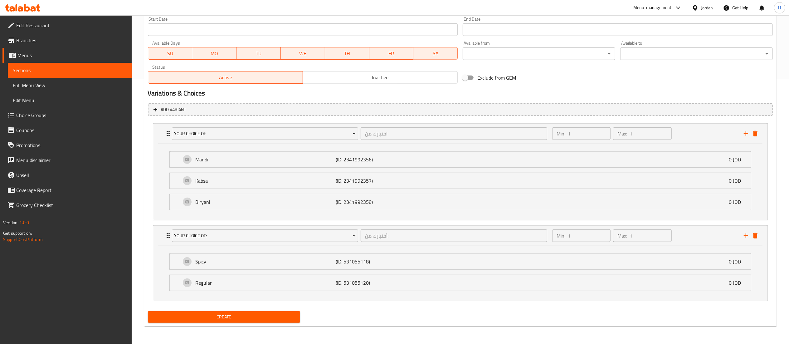
click at [195, 319] on span "Create" at bounding box center [224, 317] width 143 height 8
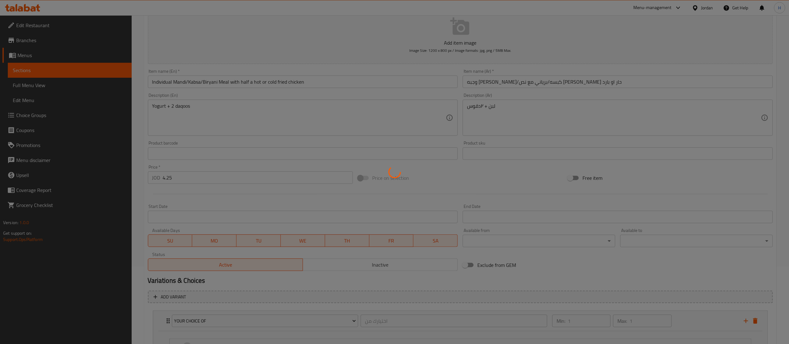
type input "0"
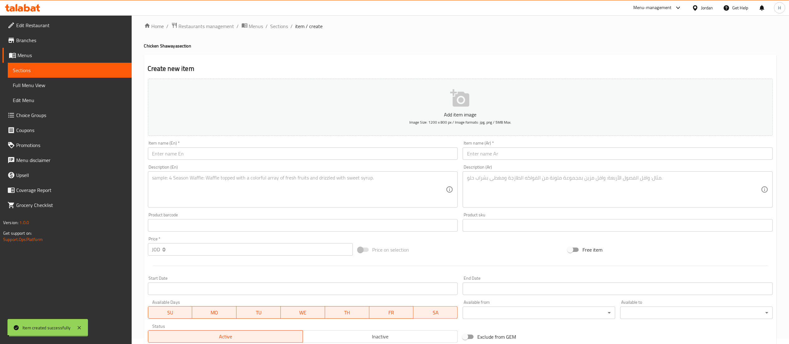
scroll to position [0, 0]
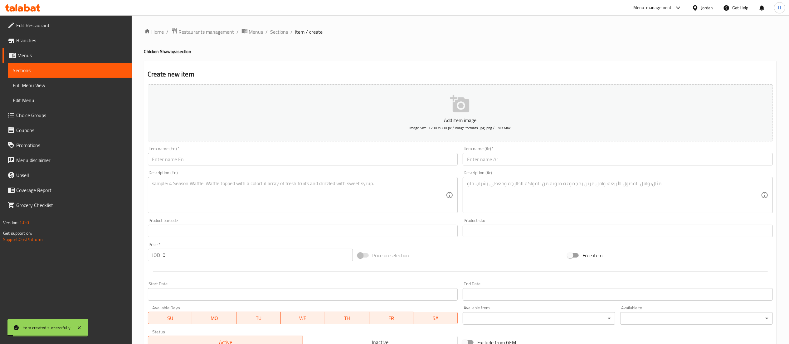
click at [276, 35] on span "Sections" at bounding box center [279, 31] width 18 height 7
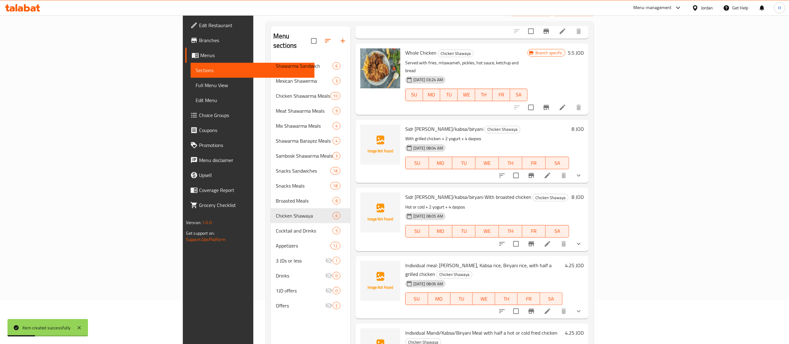
scroll to position [88, 0]
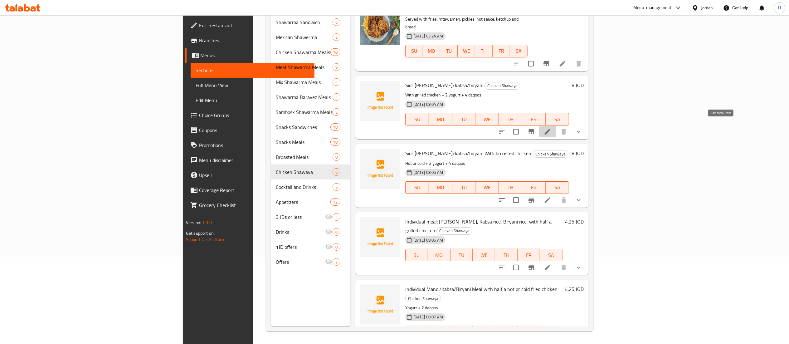
click at [551, 128] on icon at bounding box center [547, 131] width 7 height 7
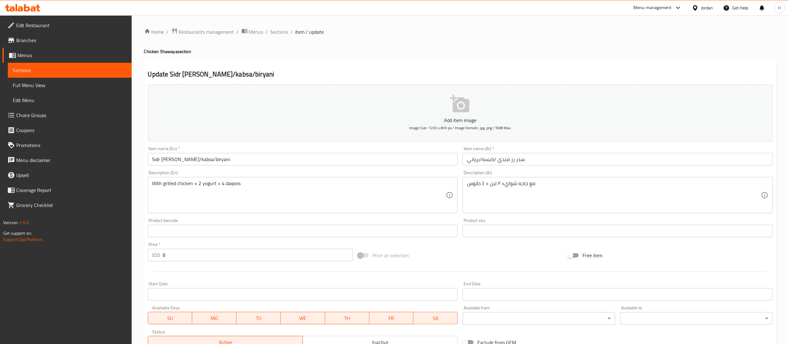
click at [613, 165] on input "سدر رز مندي /كبسه/برياني" at bounding box center [618, 159] width 310 height 12
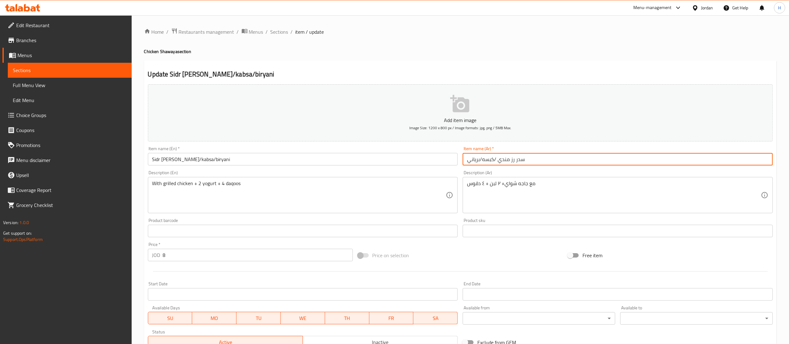
drag, startPoint x: 591, startPoint y: 163, endPoint x: 395, endPoint y: 163, distance: 195.9
click at [395, 163] on div "Add item image Image Size: 1200 x 800 px / Image formats: jpg, png / 5MB Max. I…" at bounding box center [460, 216] width 630 height 269
paste input "مع جاجه شواي"
type input "سدر رز مندي /كبسه/برياني مع جاجه شواي"
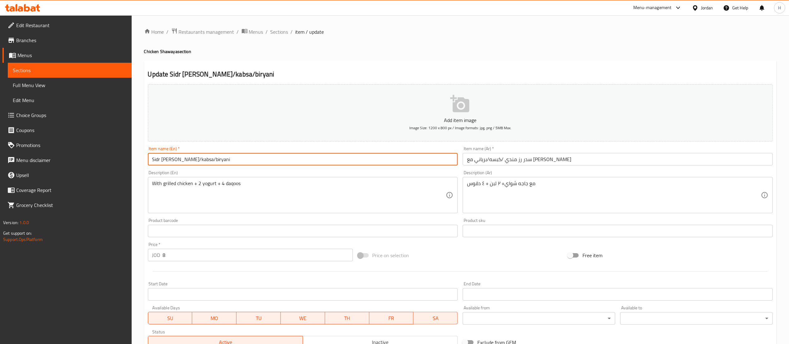
drag, startPoint x: 227, startPoint y: 157, endPoint x: 22, endPoint y: 131, distance: 206.8
click at [25, 132] on div "Edit Restaurant Branches Menus Sections Full Menu View Edit Menu Choice Groups …" at bounding box center [394, 233] width 789 height 436
paste input "With grilled chicken"
type input "Sidr mandi rice/kabsa/biryani With grilled chicken"
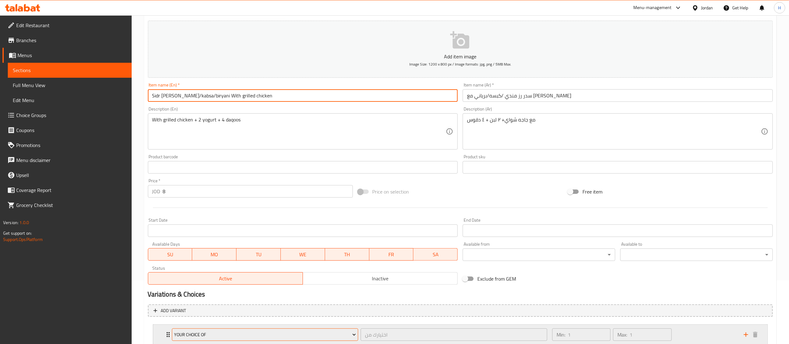
scroll to position [108, 0]
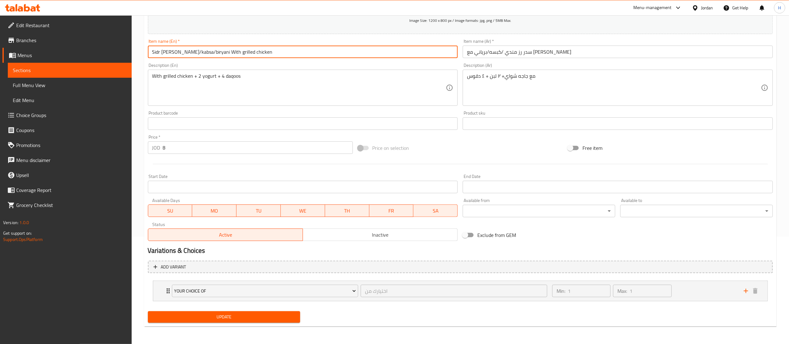
click at [206, 317] on span "Update" at bounding box center [224, 317] width 143 height 8
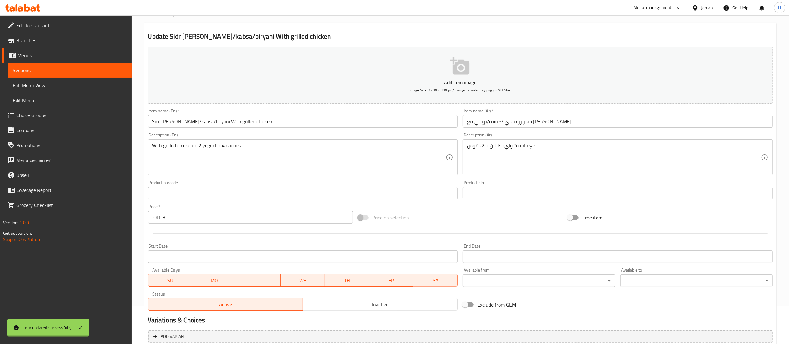
scroll to position [0, 0]
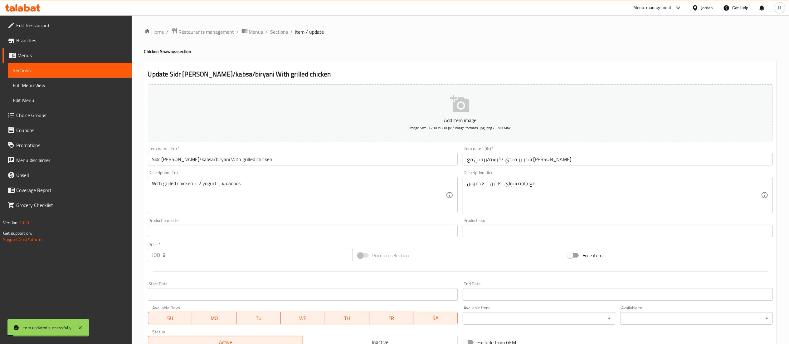
click at [278, 33] on span "Sections" at bounding box center [279, 31] width 18 height 7
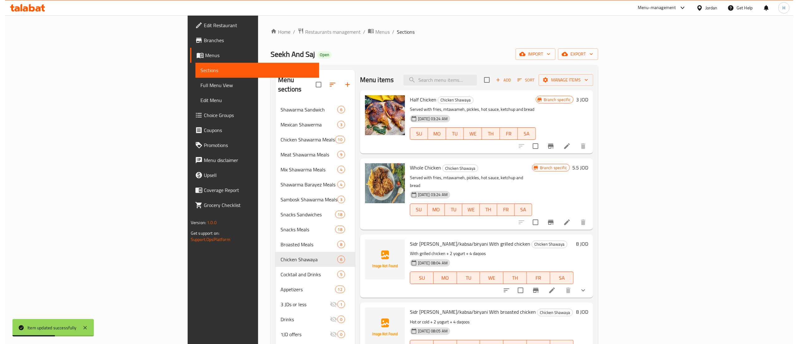
scroll to position [62, 0]
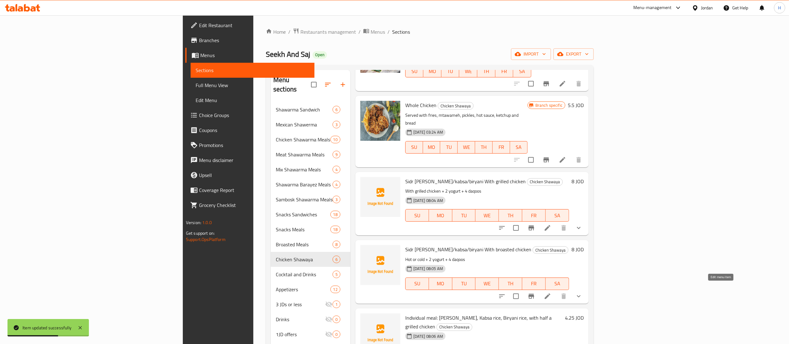
click at [551, 292] on icon at bounding box center [547, 295] width 7 height 7
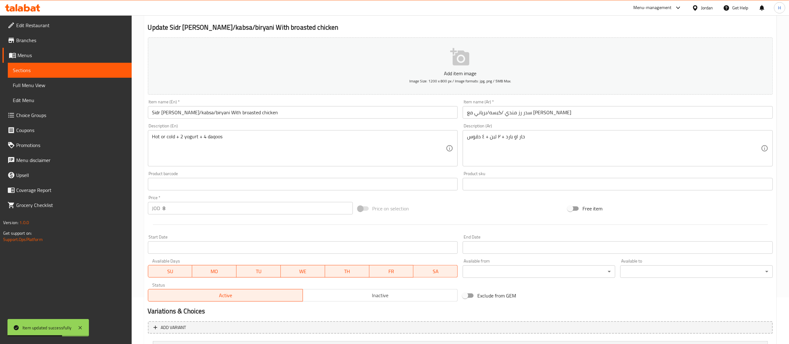
scroll to position [108, 0]
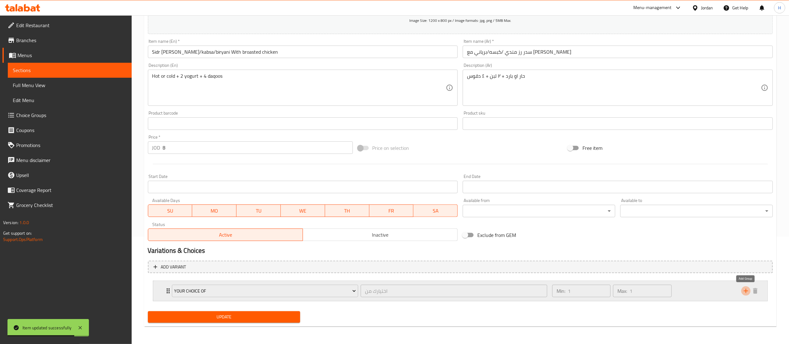
click at [745, 290] on icon "add" at bounding box center [745, 290] width 7 height 7
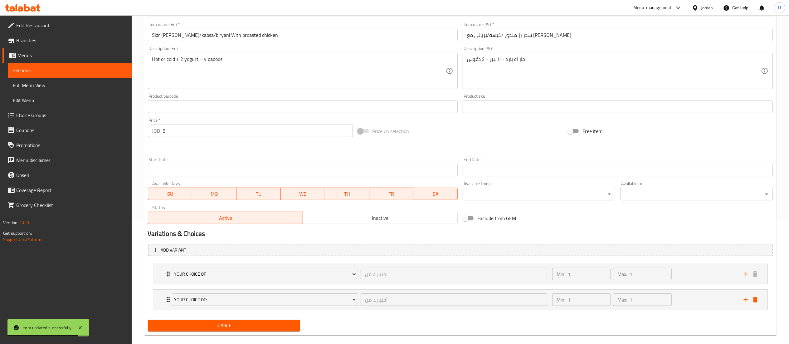
scroll to position [133, 0]
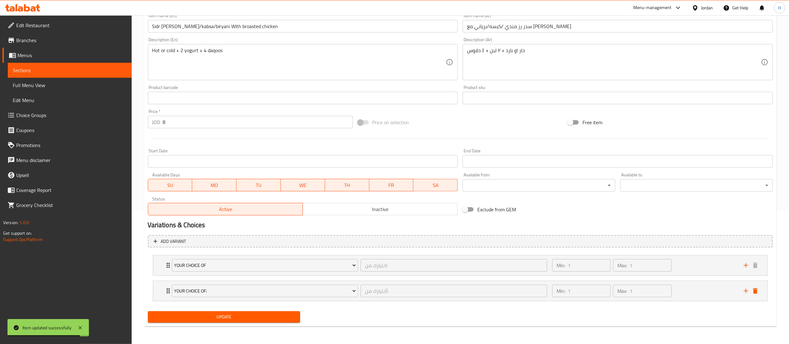
click at [258, 317] on span "Update" at bounding box center [224, 317] width 143 height 8
click at [703, 285] on div "Min: 1 ​ Max: 1 ​" at bounding box center [643, 291] width 191 height 20
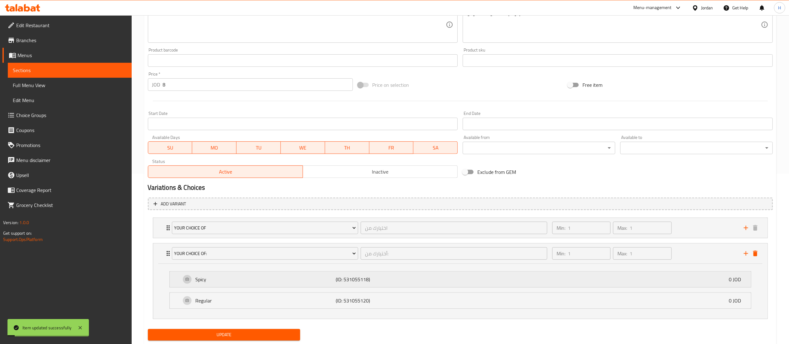
scroll to position [189, 0]
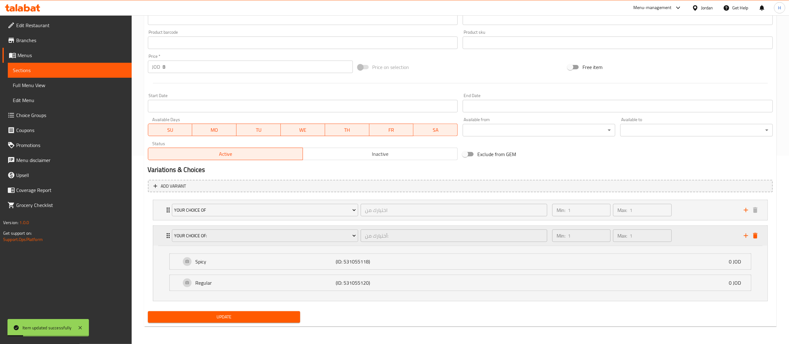
click at [695, 236] on div "Min: 1 ​ Max: 1 ​" at bounding box center [643, 235] width 191 height 20
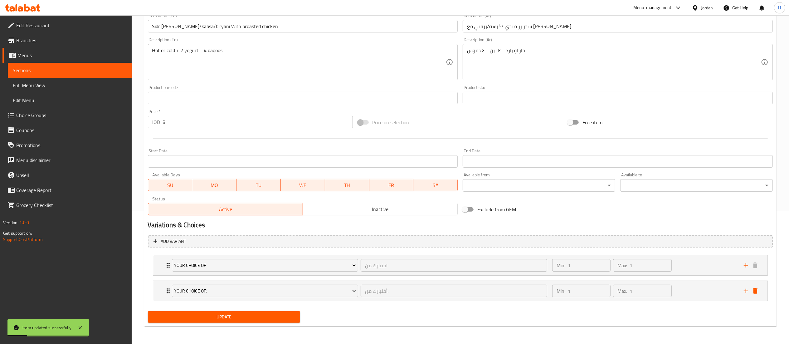
scroll to position [133, 0]
click at [188, 311] on div "Update" at bounding box center [223, 316] width 157 height 17
click at [188, 314] on span "Update" at bounding box center [224, 317] width 143 height 8
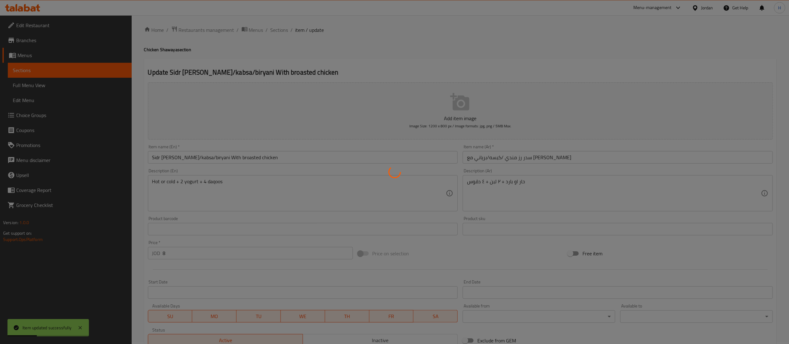
scroll to position [0, 0]
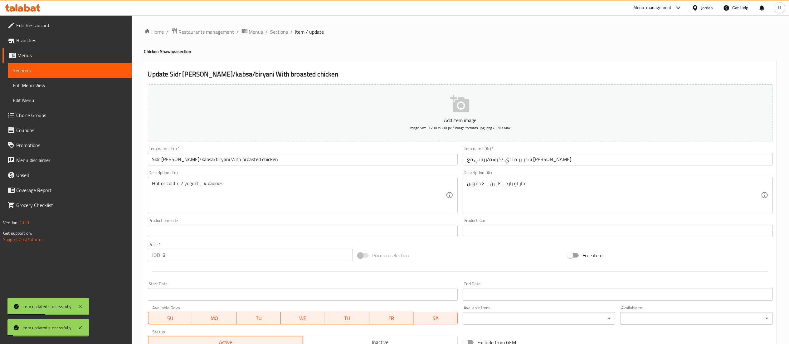
click at [281, 28] on span "Sections" at bounding box center [279, 31] width 18 height 7
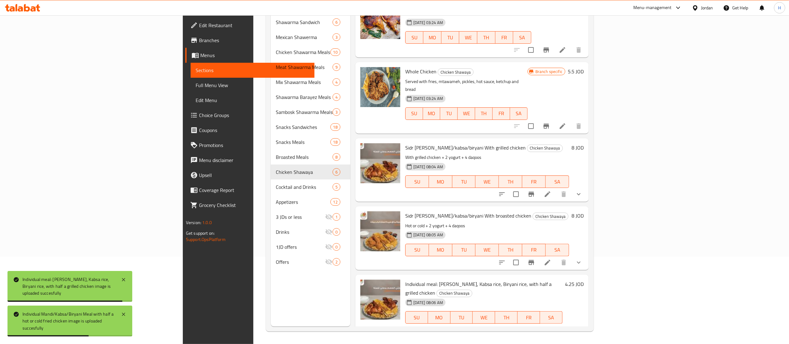
scroll to position [71, 0]
